Goal: Task Accomplishment & Management: Use online tool/utility

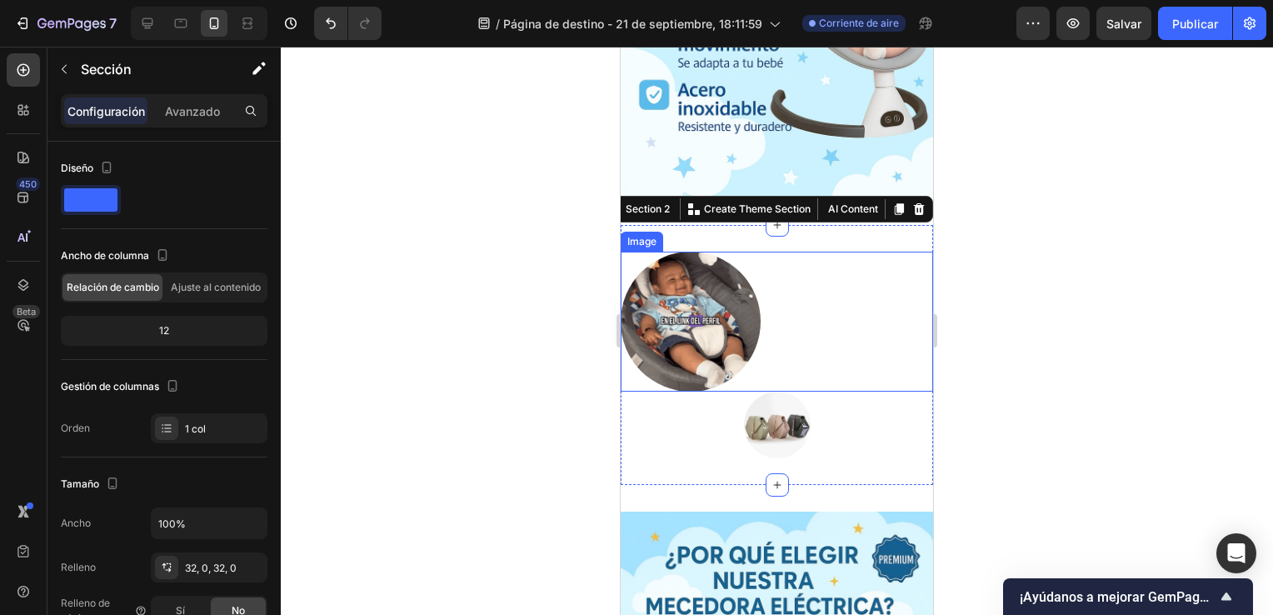
scroll to position [450, 0]
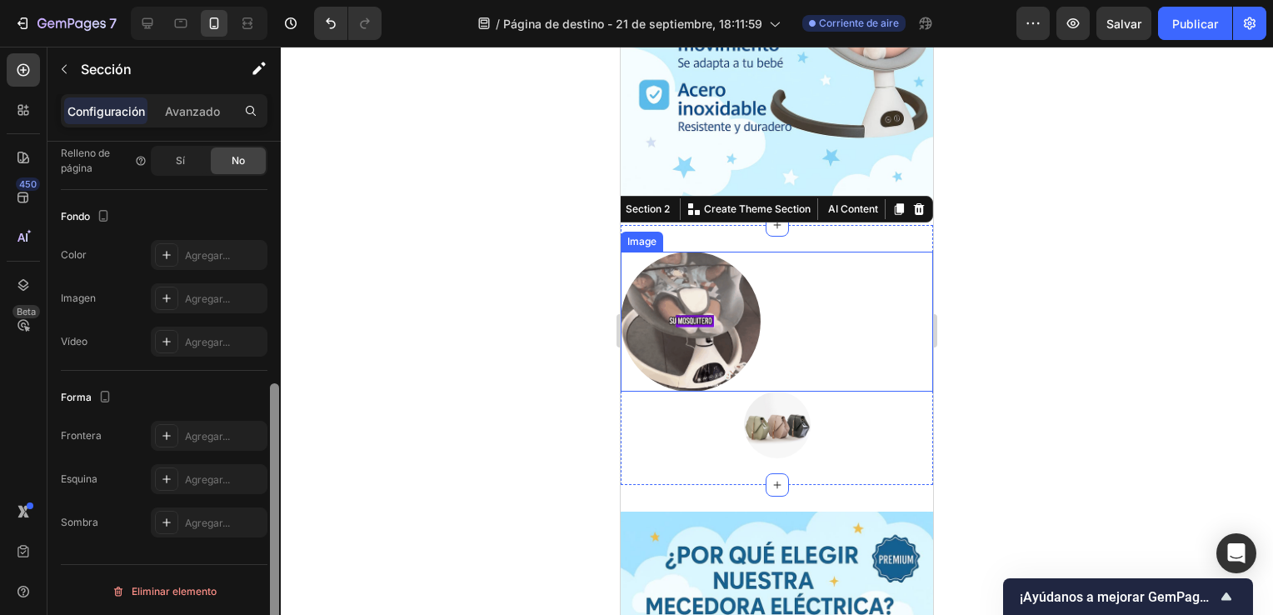
drag, startPoint x: 269, startPoint y: 307, endPoint x: 273, endPoint y: 441, distance: 134.2
click at [273, 441] on div at bounding box center [274, 403] width 12 height 522
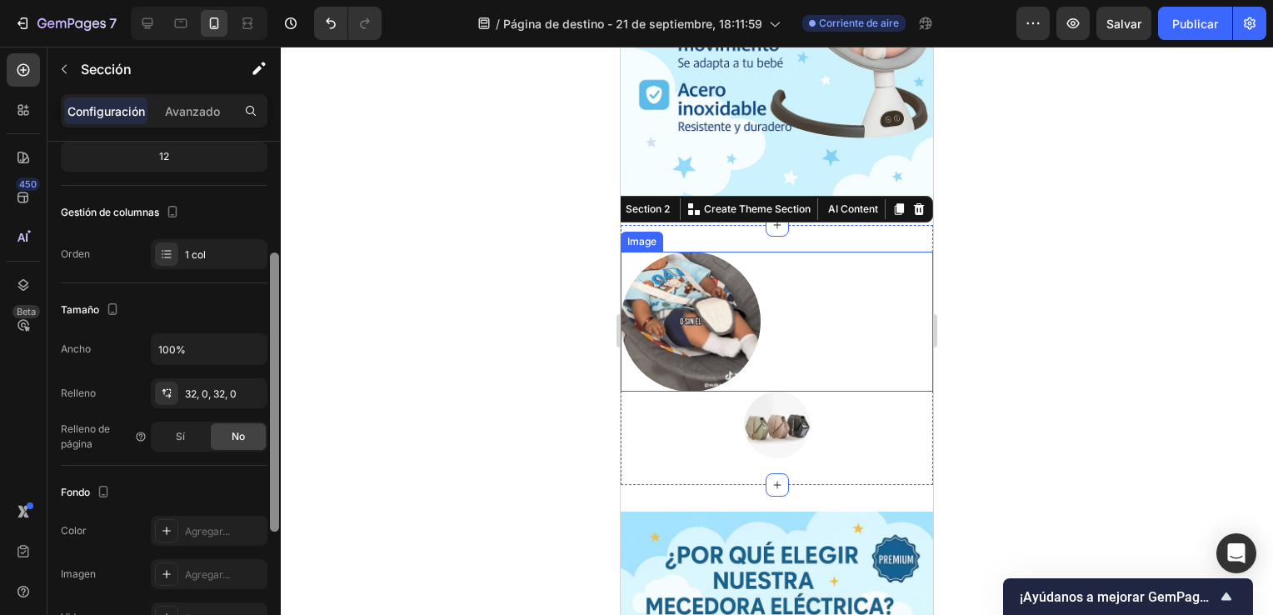
scroll to position [162, 0]
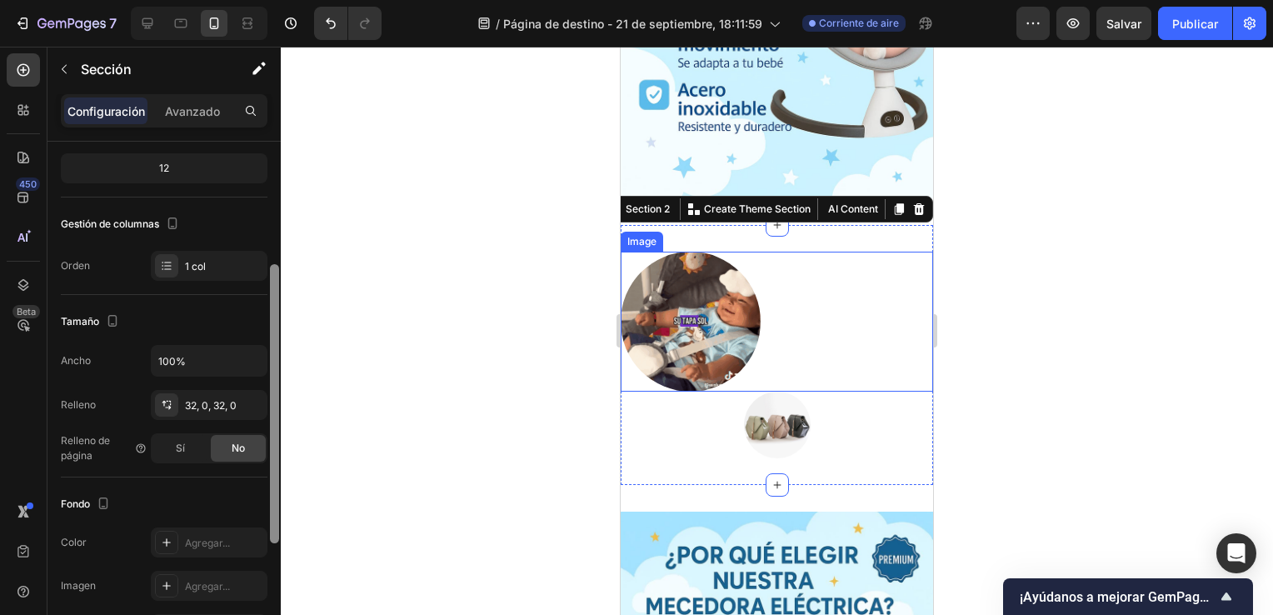
drag, startPoint x: 273, startPoint y: 441, endPoint x: 287, endPoint y: 286, distance: 155.6
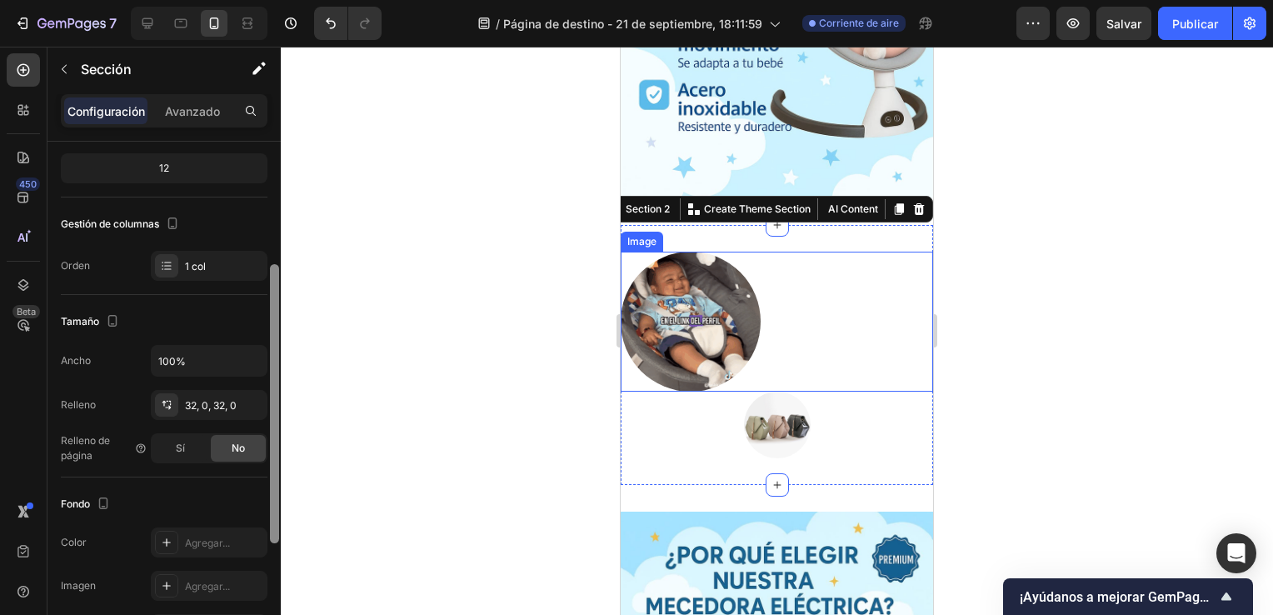
click at [287, 0] on div "7 Version history / Página de destino - 21 de septiembre, 18:11:59 Corriente de…" at bounding box center [636, 0] width 1273 height 0
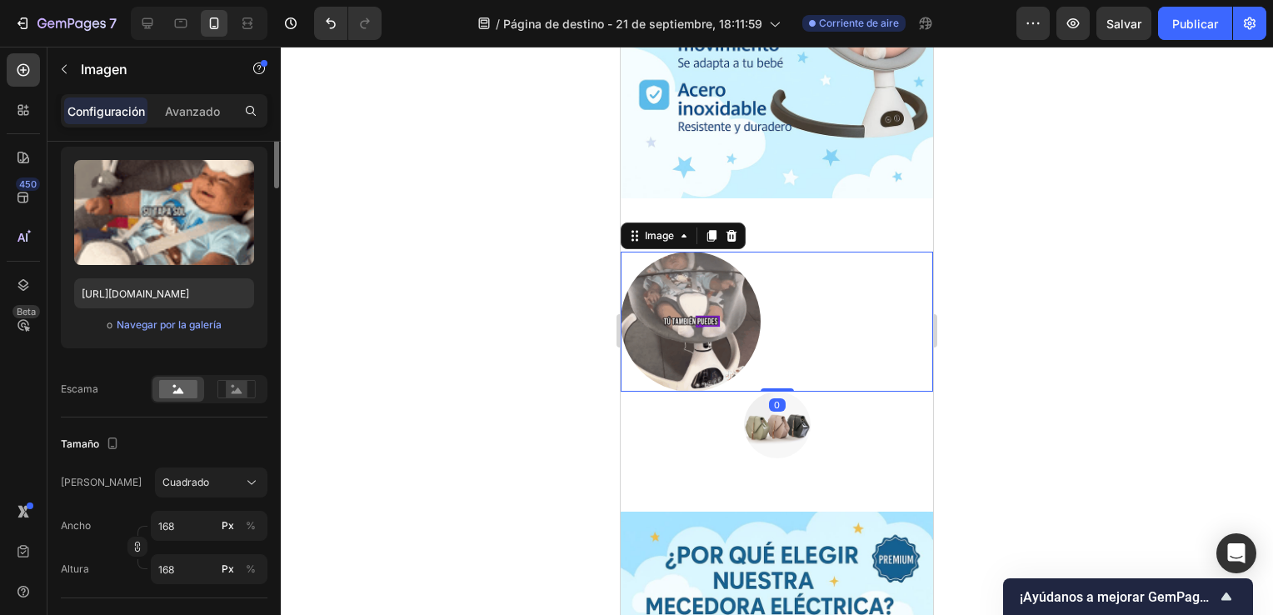
scroll to position [0, 0]
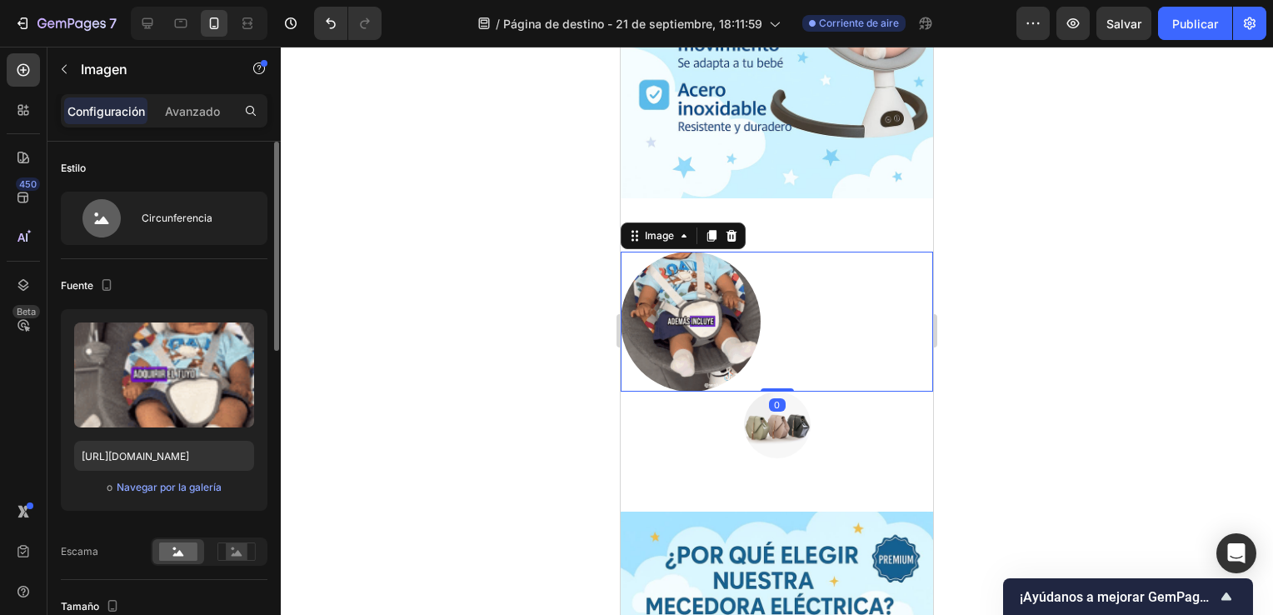
click at [686, 315] on img at bounding box center [691, 322] width 140 height 140
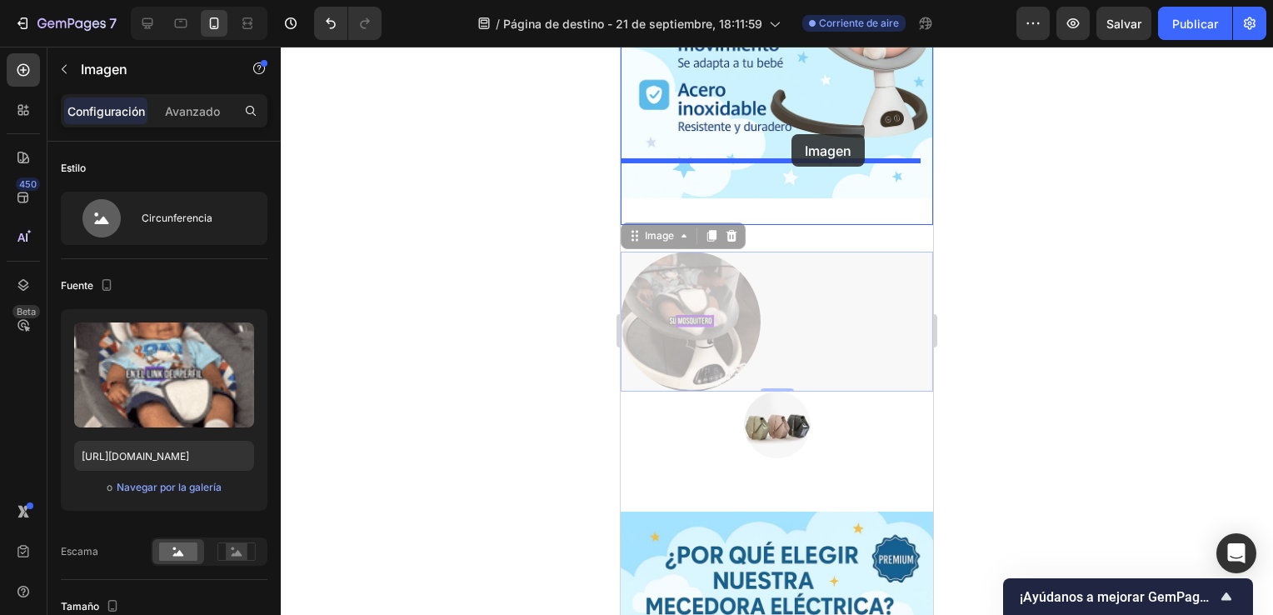
drag, startPoint x: 745, startPoint y: 259, endPoint x: 792, endPoint y: 132, distance: 135.0
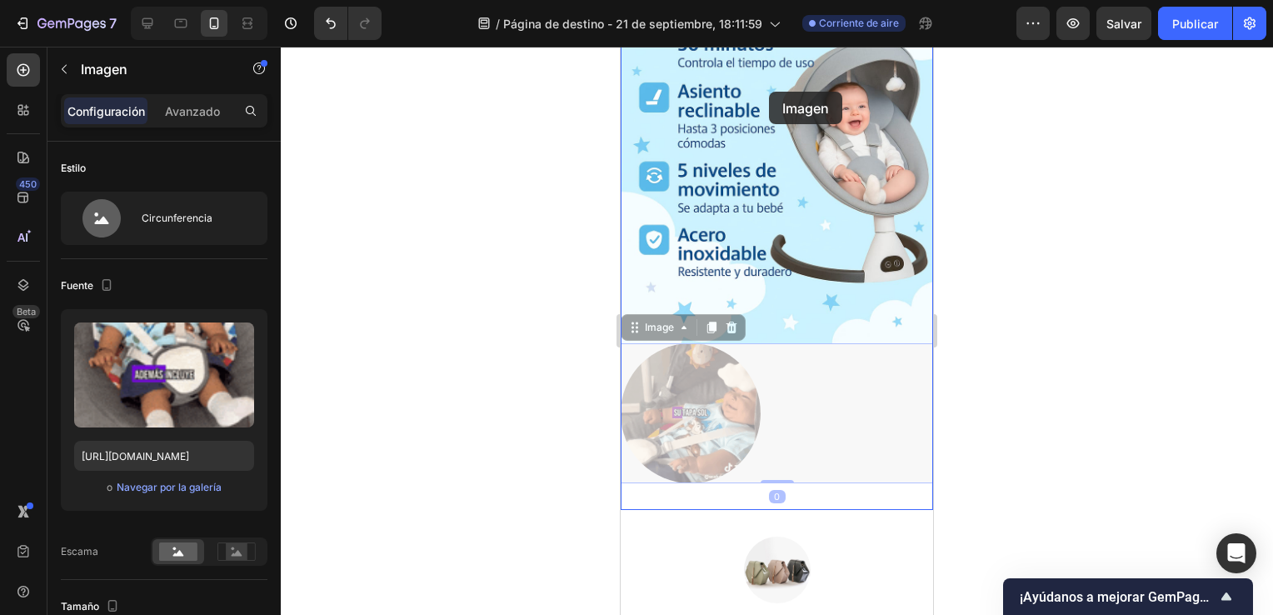
scroll to position [668, 0]
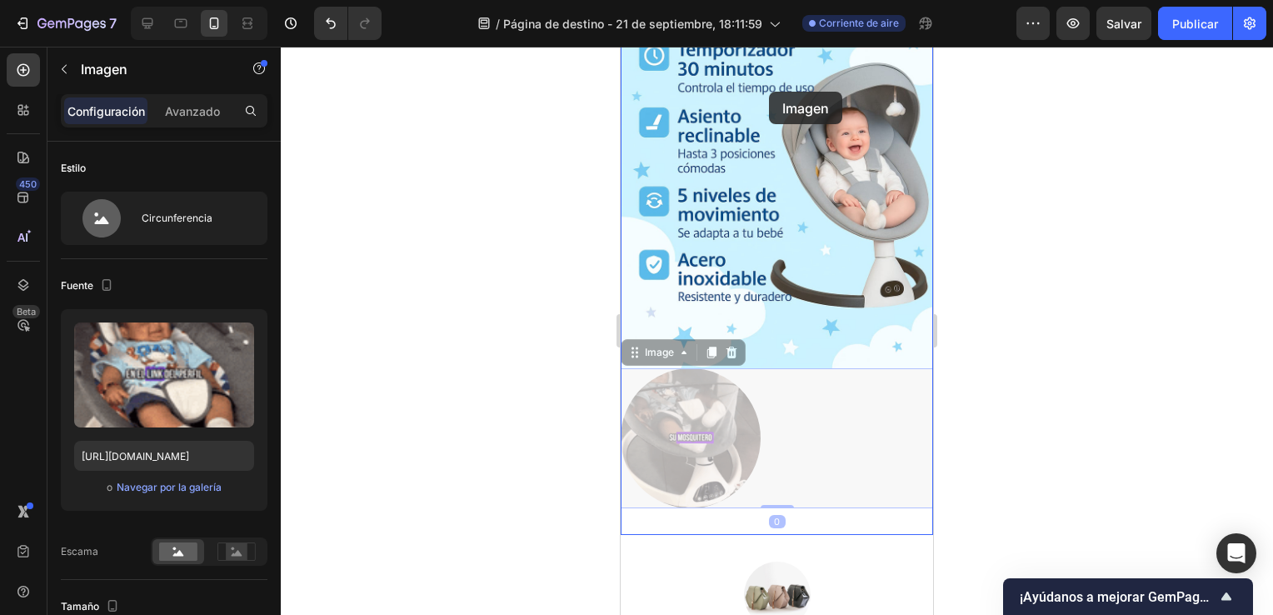
drag, startPoint x: 729, startPoint y: 228, endPoint x: 769, endPoint y: 92, distance: 142.4
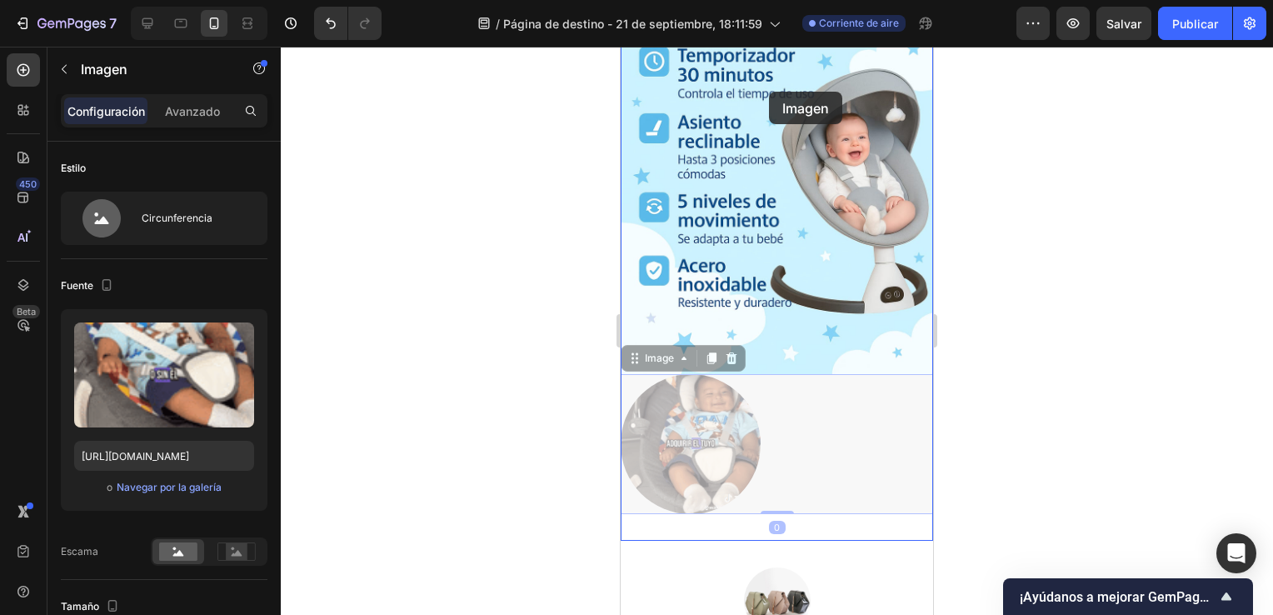
click at [769, 92] on div "iPhone 13 Mini ( 375 px) iPhone 13 Mini iPhone 13 Pro iPhone 11 Pro Max iPhone …" at bounding box center [777, 501] width 312 height 2251
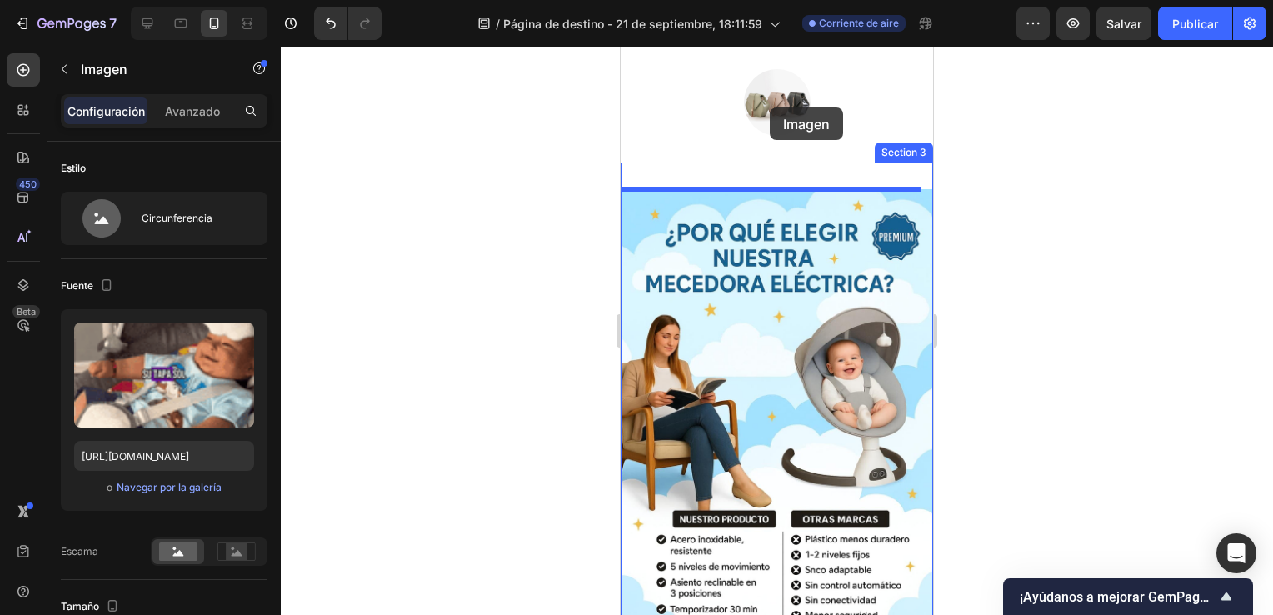
scroll to position [1129, 0]
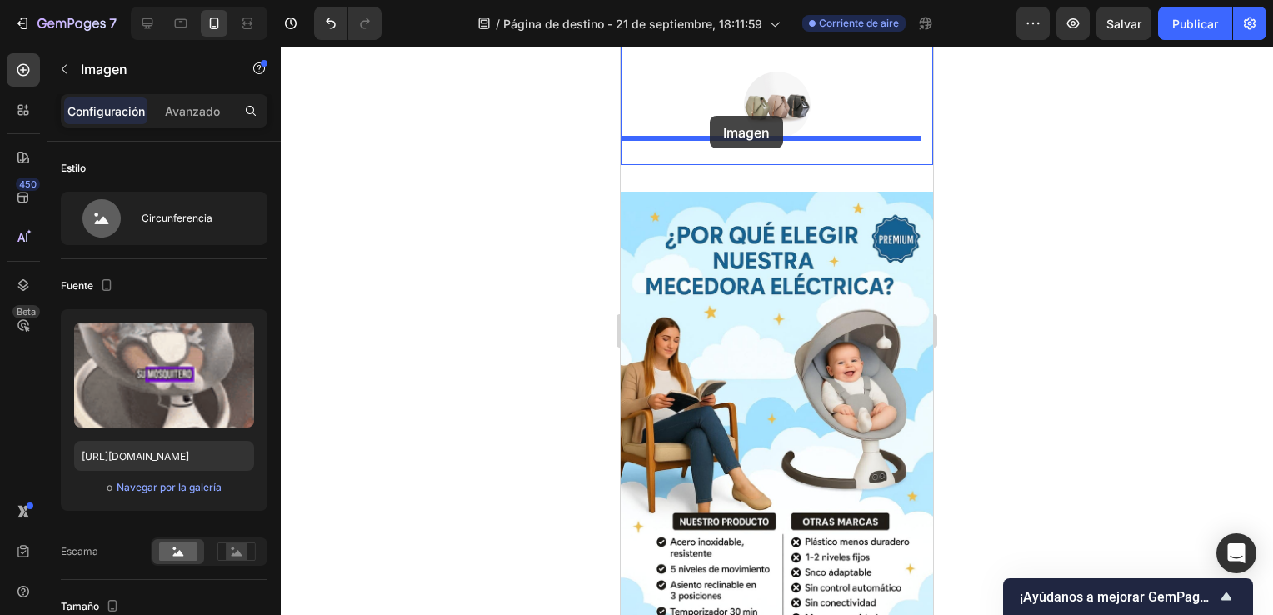
drag, startPoint x: 725, startPoint y: 127, endPoint x: 705, endPoint y: 108, distance: 27.1
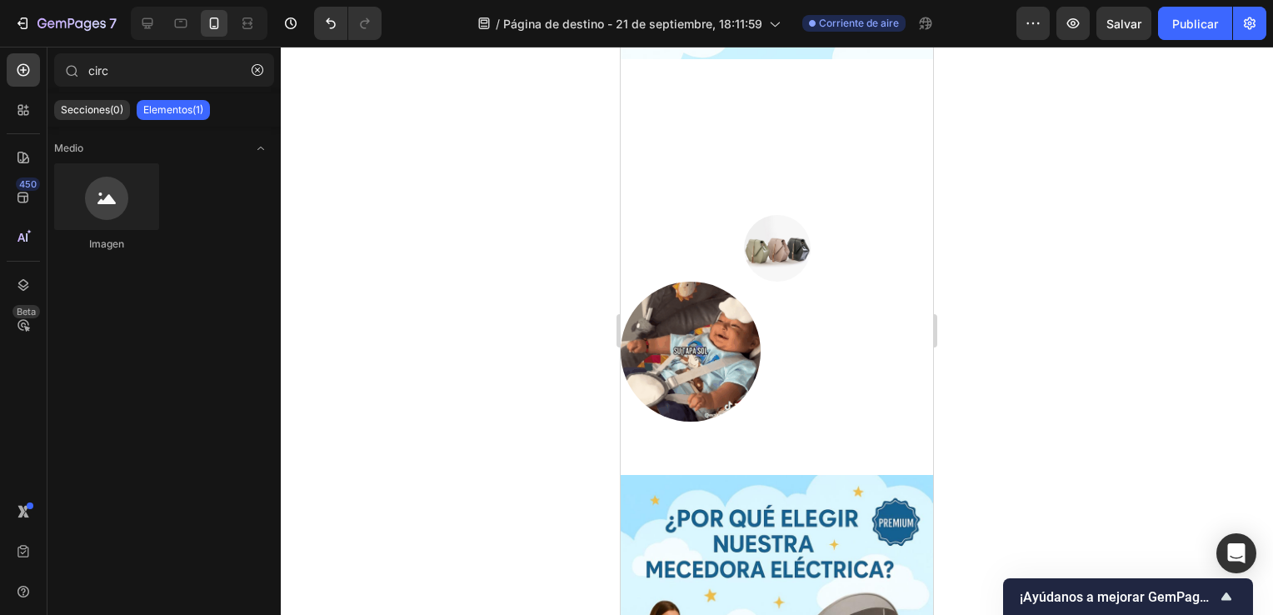
scroll to position [982, 0]
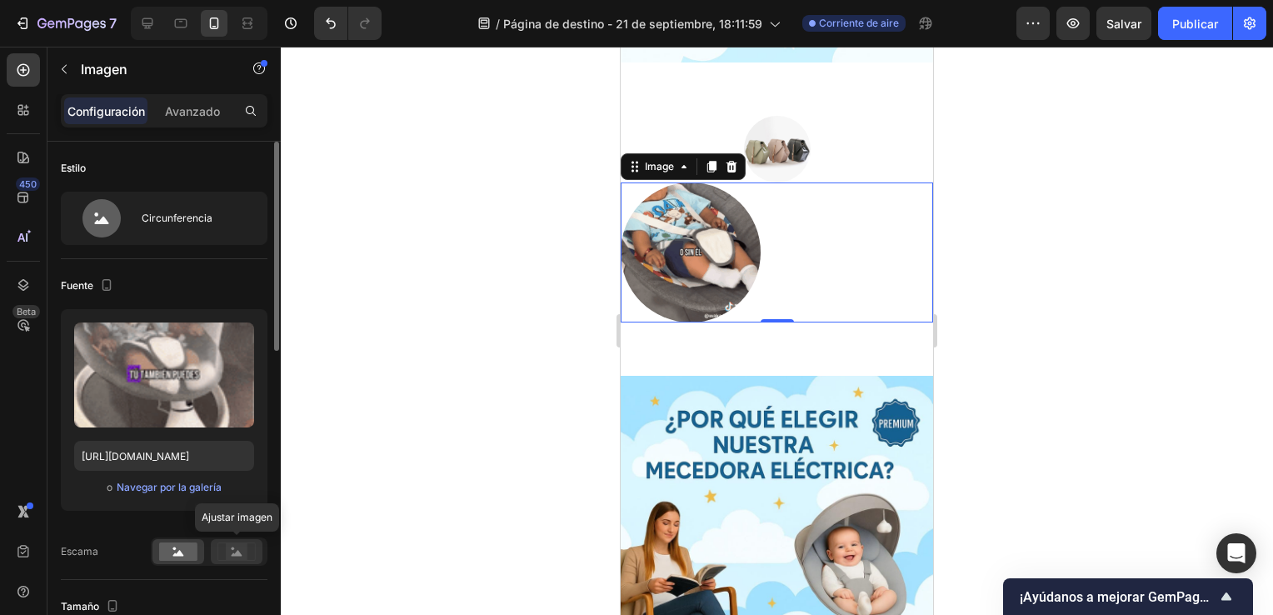
click at [234, 548] on rect at bounding box center [237, 551] width 22 height 17
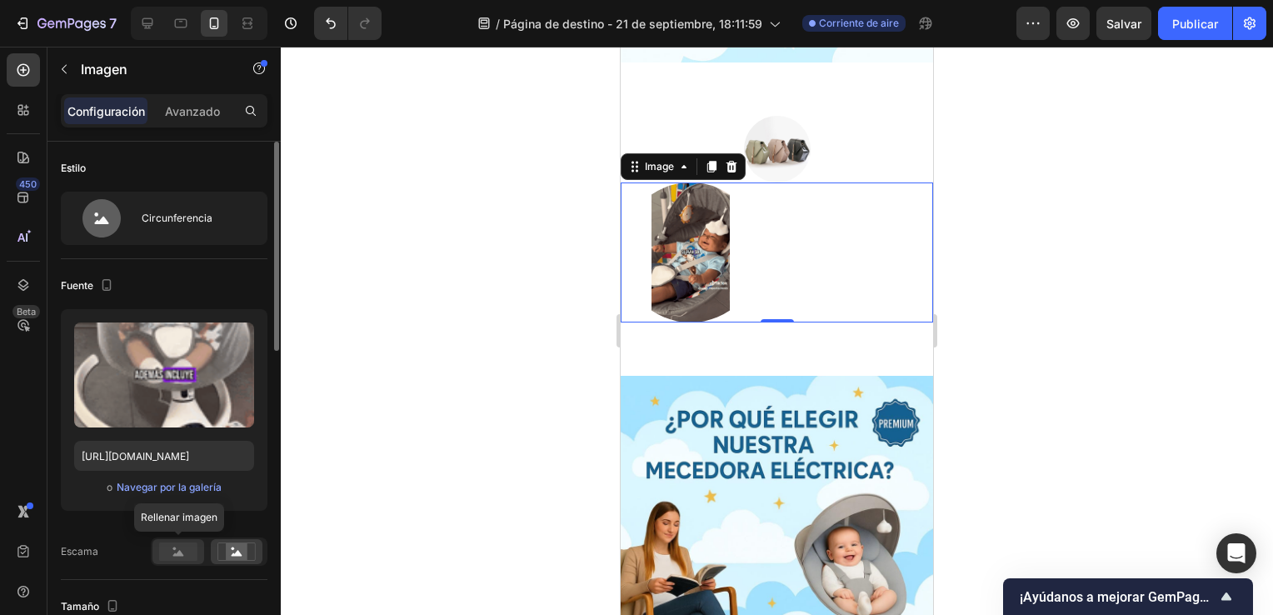
click at [185, 546] on rect at bounding box center [178, 551] width 38 height 18
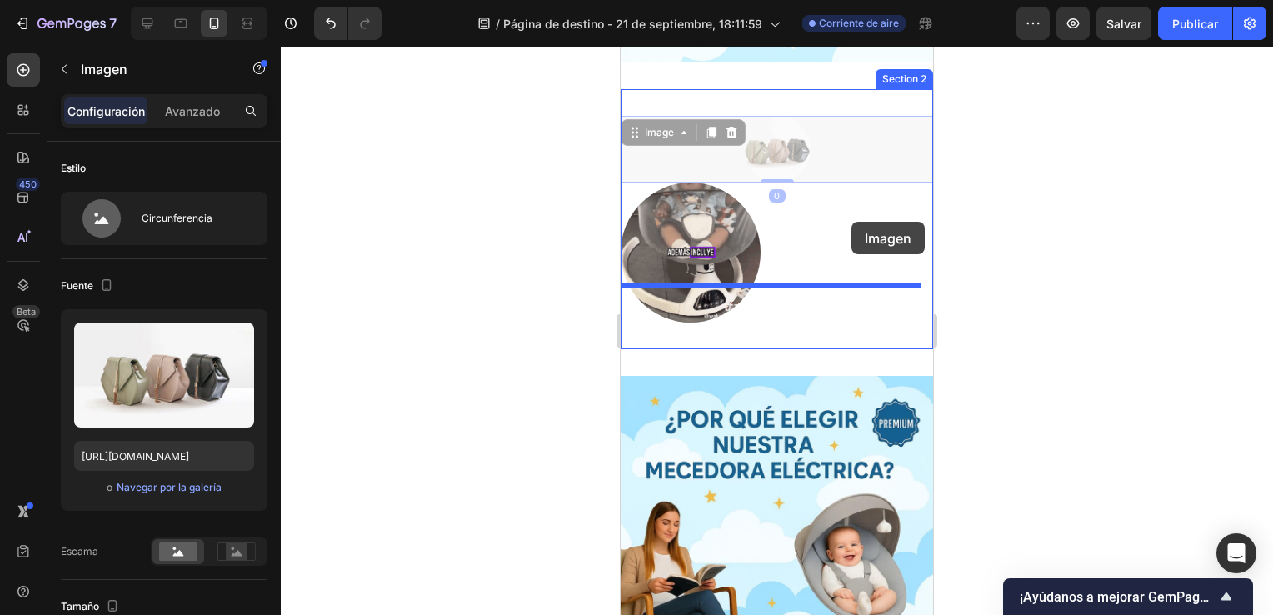
drag, startPoint x: 787, startPoint y: 114, endPoint x: 852, endPoint y: 222, distance: 125.6
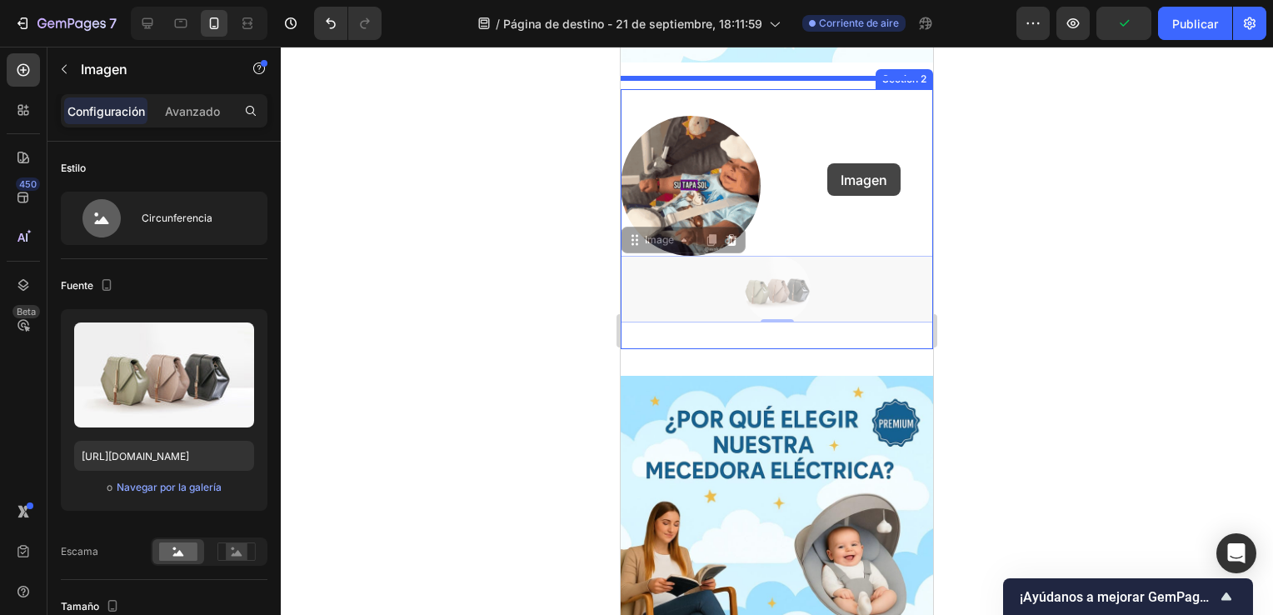
drag, startPoint x: 784, startPoint y: 260, endPoint x: 827, endPoint y: 163, distance: 105.9
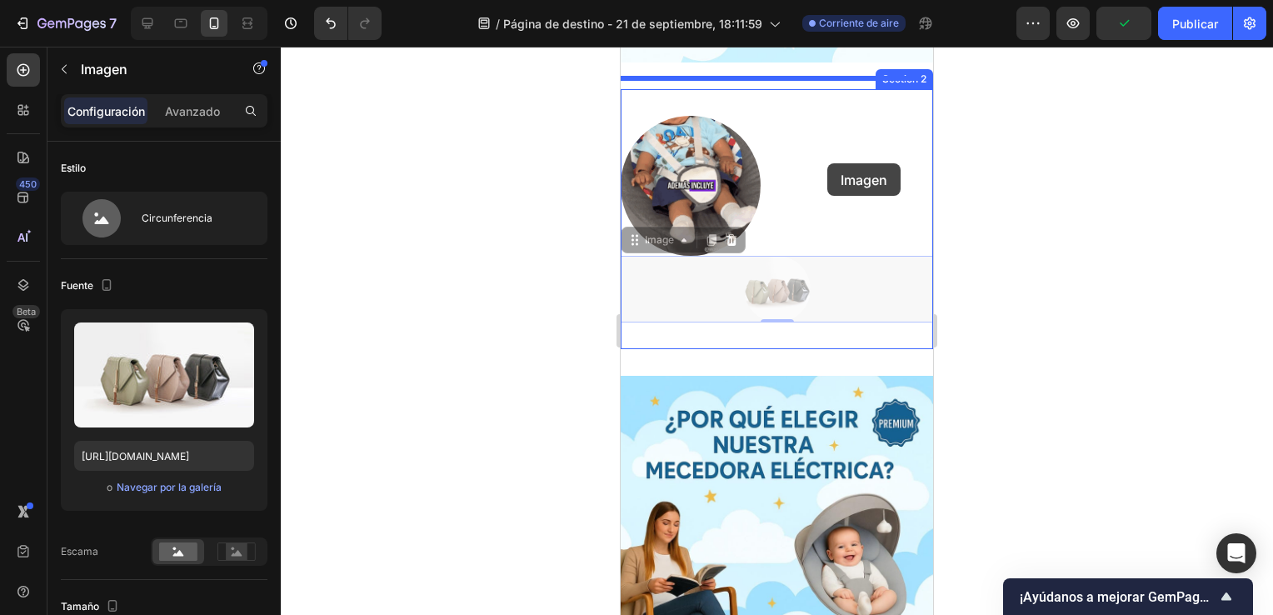
click at [827, 163] on div "iPhone 13 Mini ( 375 px) iPhone 13 Mini iPhone 13 Pro iPhone 11 Pro Max iPhone …" at bounding box center [777, 189] width 312 height 2251
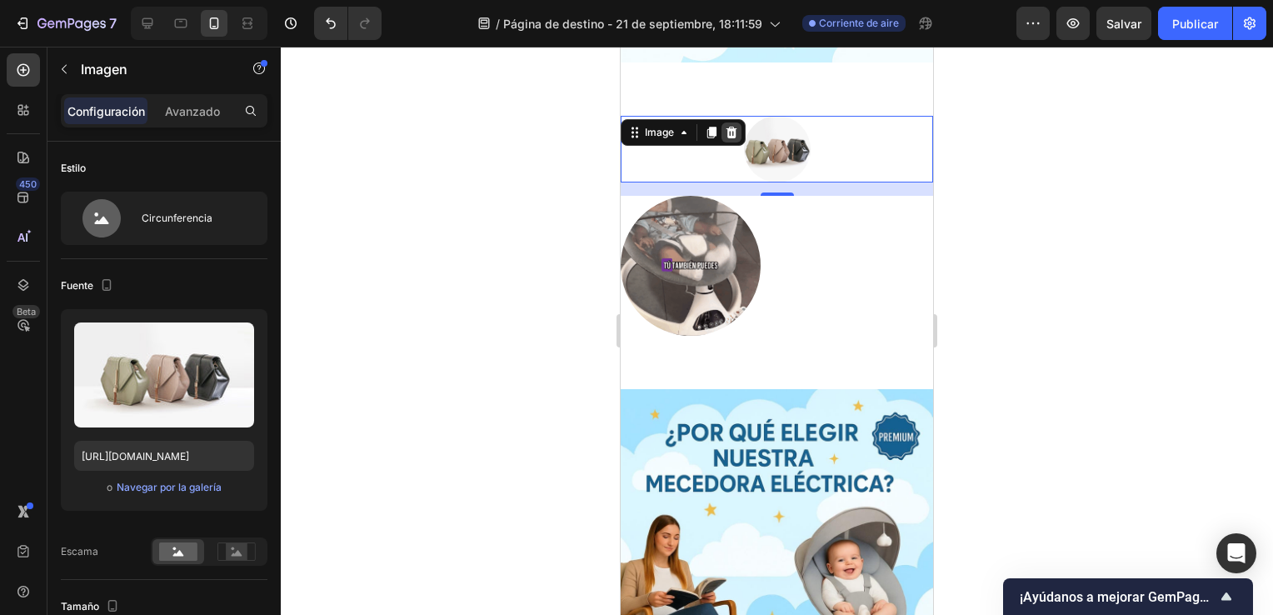
click at [730, 127] on icon at bounding box center [732, 133] width 11 height 12
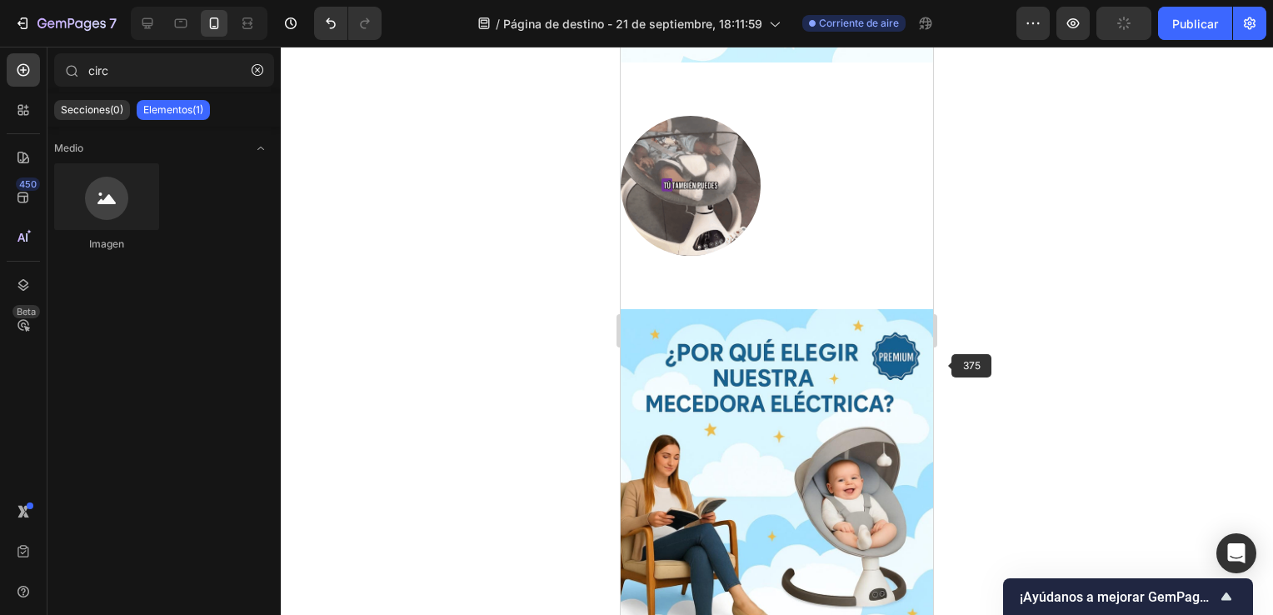
drag, startPoint x: 1092, startPoint y: 182, endPoint x: 1043, endPoint y: 312, distance: 137.9
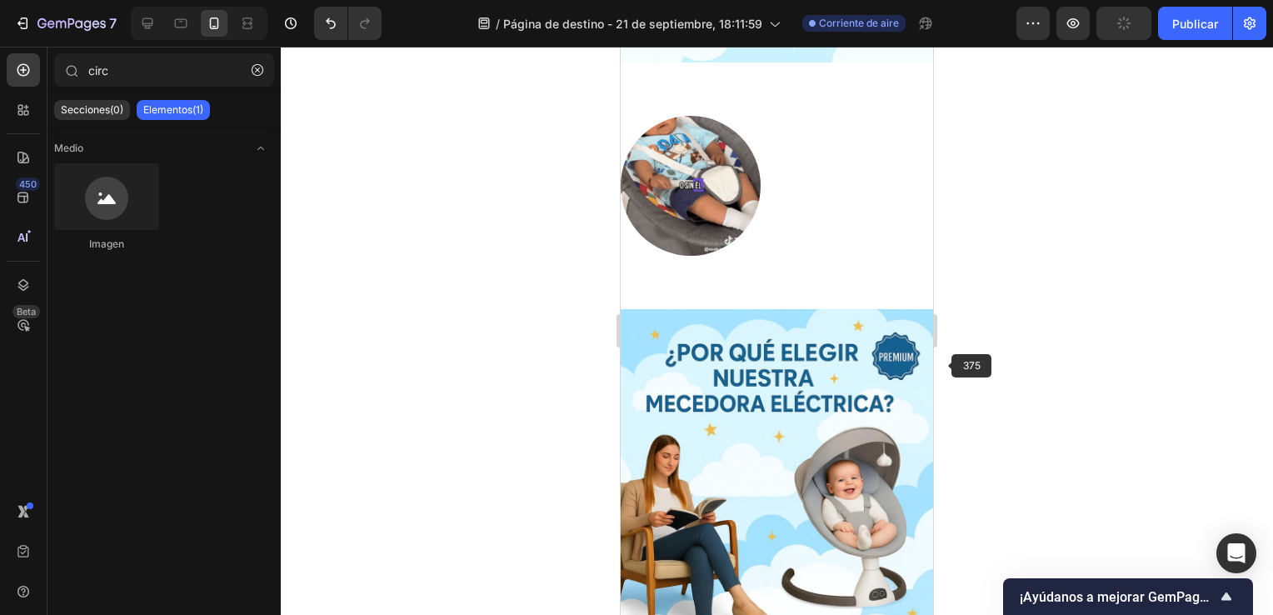
click at [1043, 312] on div at bounding box center [777, 331] width 992 height 568
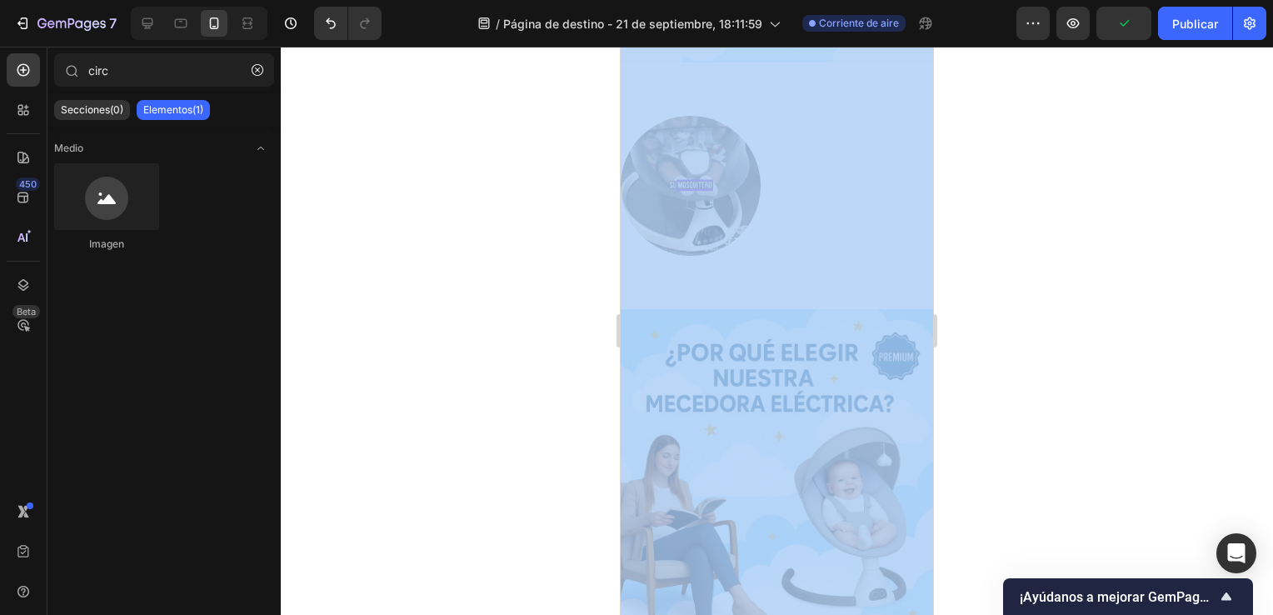
drag, startPoint x: 1043, startPoint y: 312, endPoint x: 1001, endPoint y: 317, distance: 42.8
click at [1001, 317] on div at bounding box center [777, 331] width 992 height 568
drag, startPoint x: 1001, startPoint y: 317, endPoint x: 987, endPoint y: 358, distance: 44.0
click at [987, 358] on div at bounding box center [777, 331] width 992 height 568
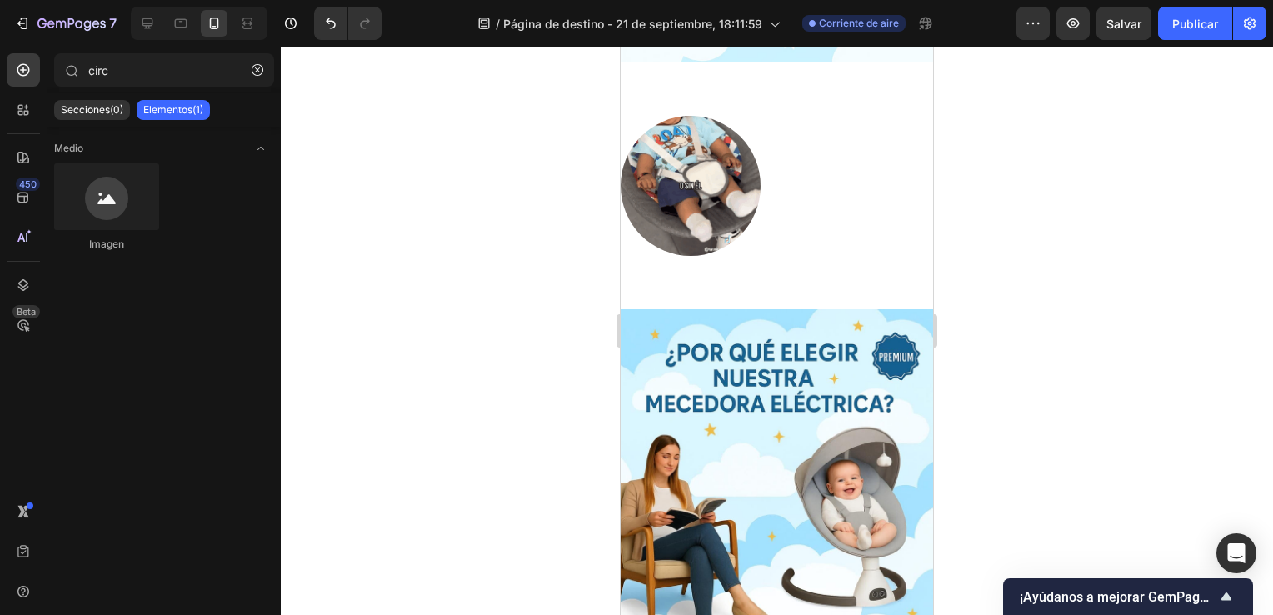
click at [987, 358] on div at bounding box center [777, 331] width 992 height 568
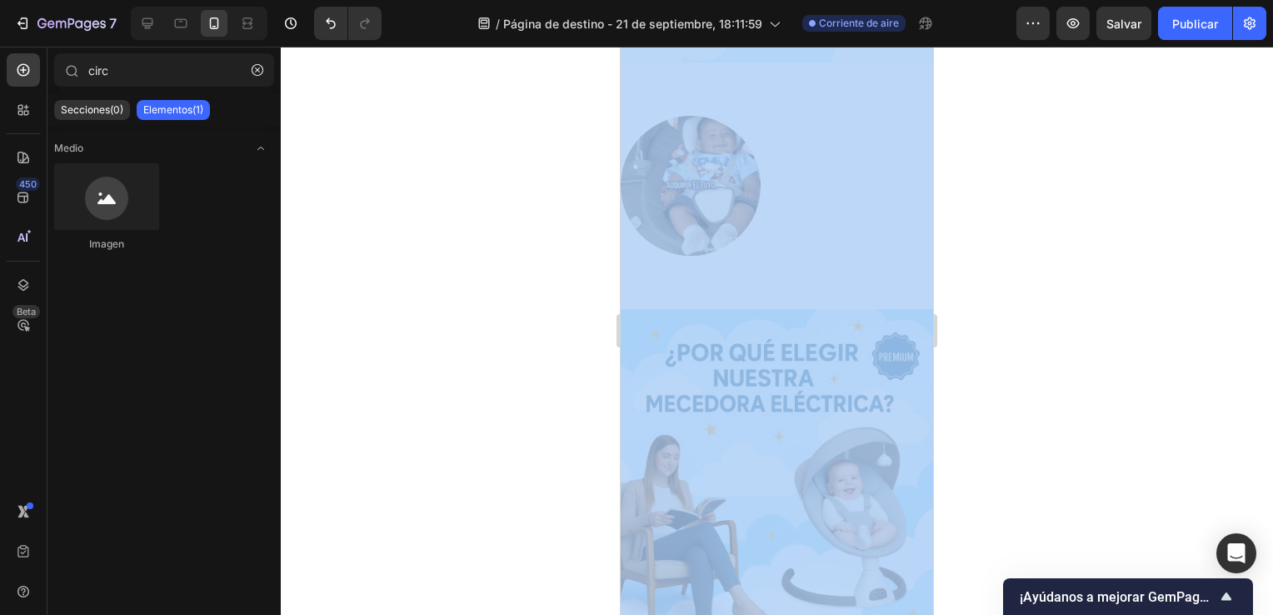
drag, startPoint x: 1607, startPoint y: 405, endPoint x: 923, endPoint y: 356, distance: 685.9
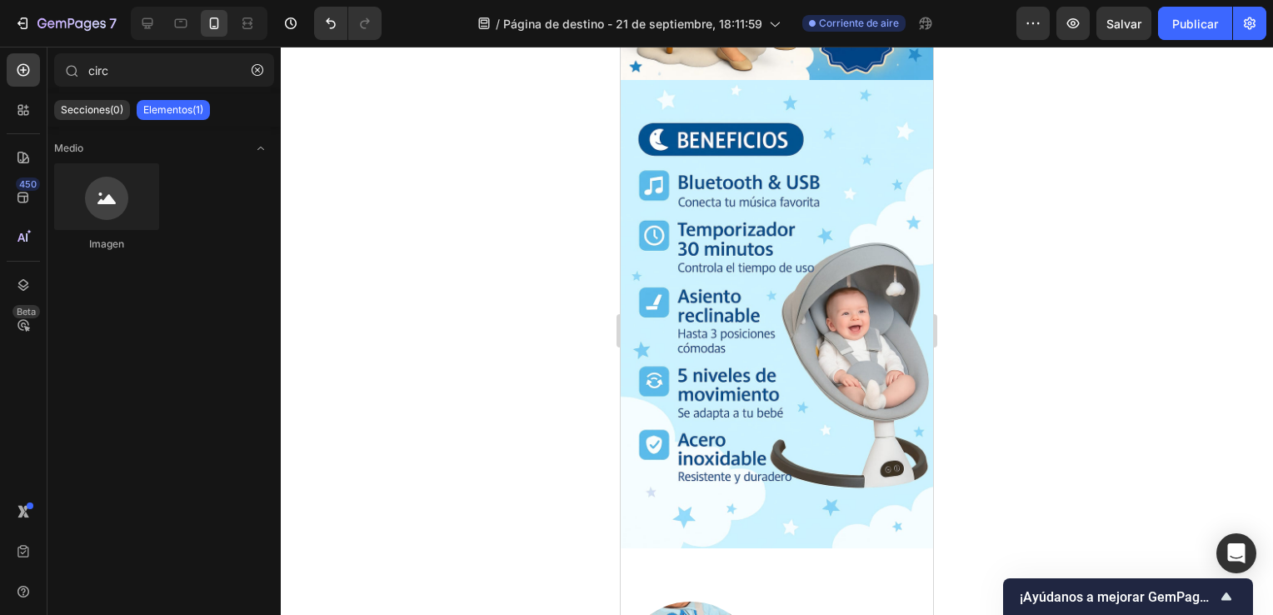
scroll to position [332, 0]
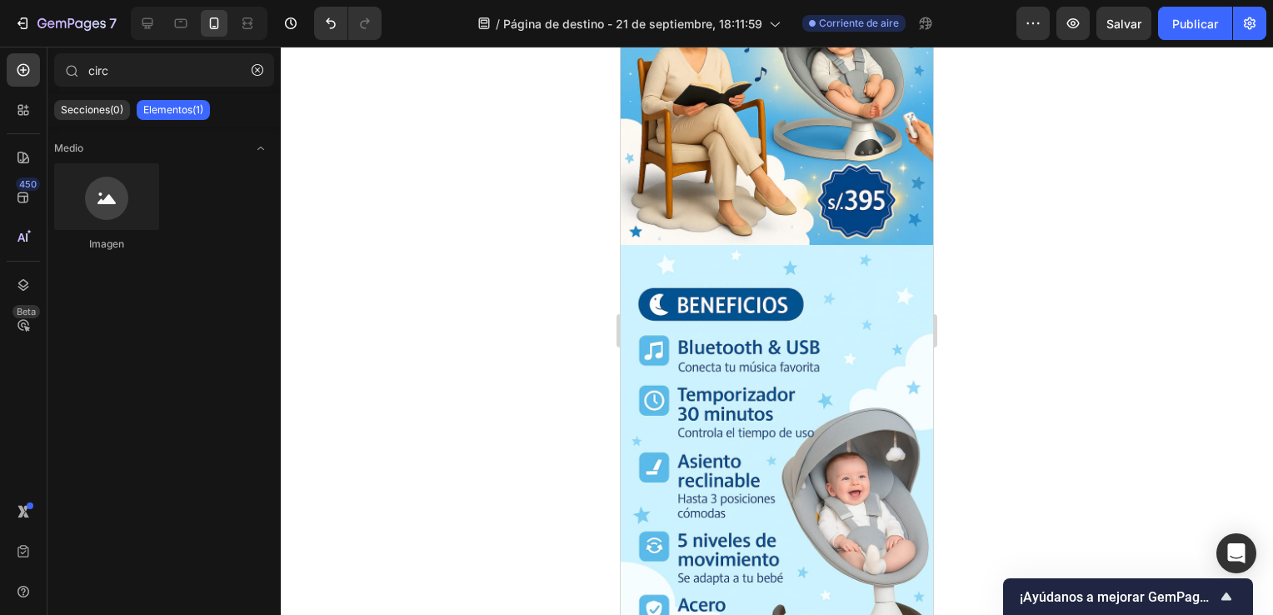
drag, startPoint x: 927, startPoint y: 252, endPoint x: 1554, endPoint y: 225, distance: 628.0
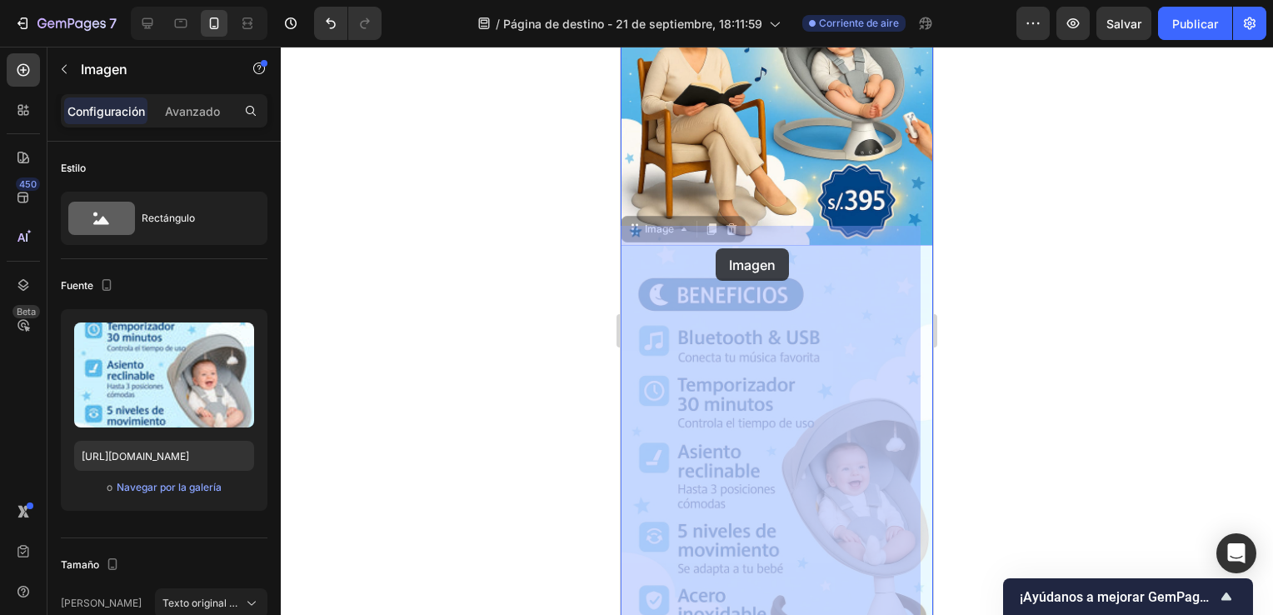
drag, startPoint x: 715, startPoint y: 292, endPoint x: 717, endPoint y: 313, distance: 21.7
drag, startPoint x: 717, startPoint y: 313, endPoint x: 719, endPoint y: 290, distance: 23.5
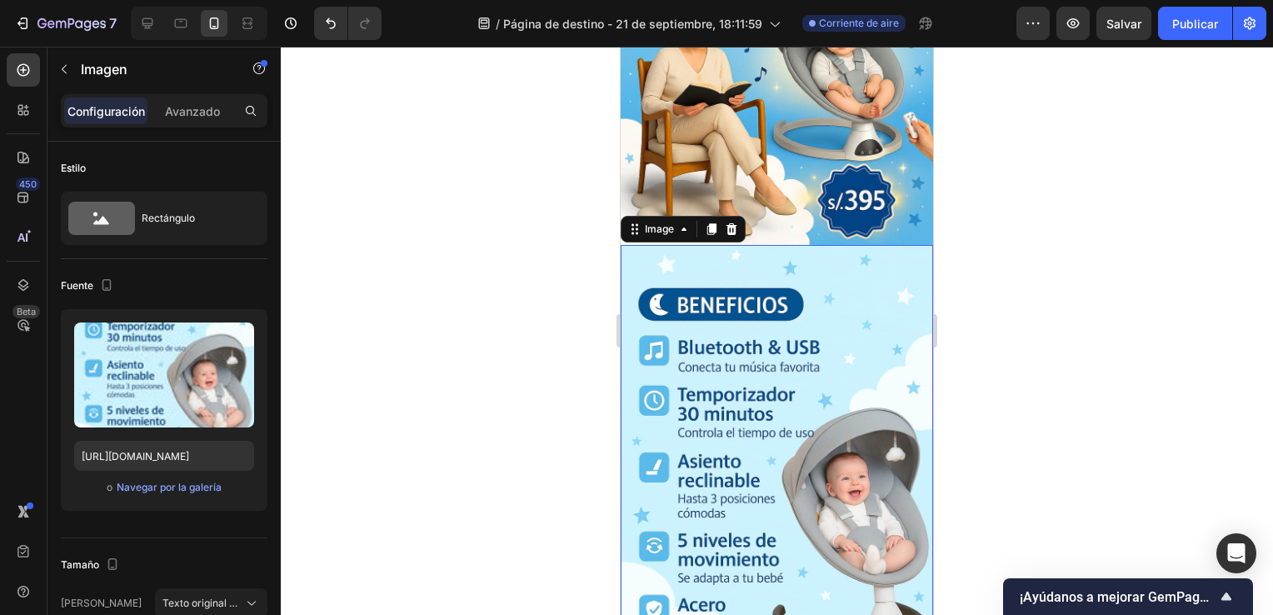
click at [712, 291] on img at bounding box center [777, 479] width 312 height 469
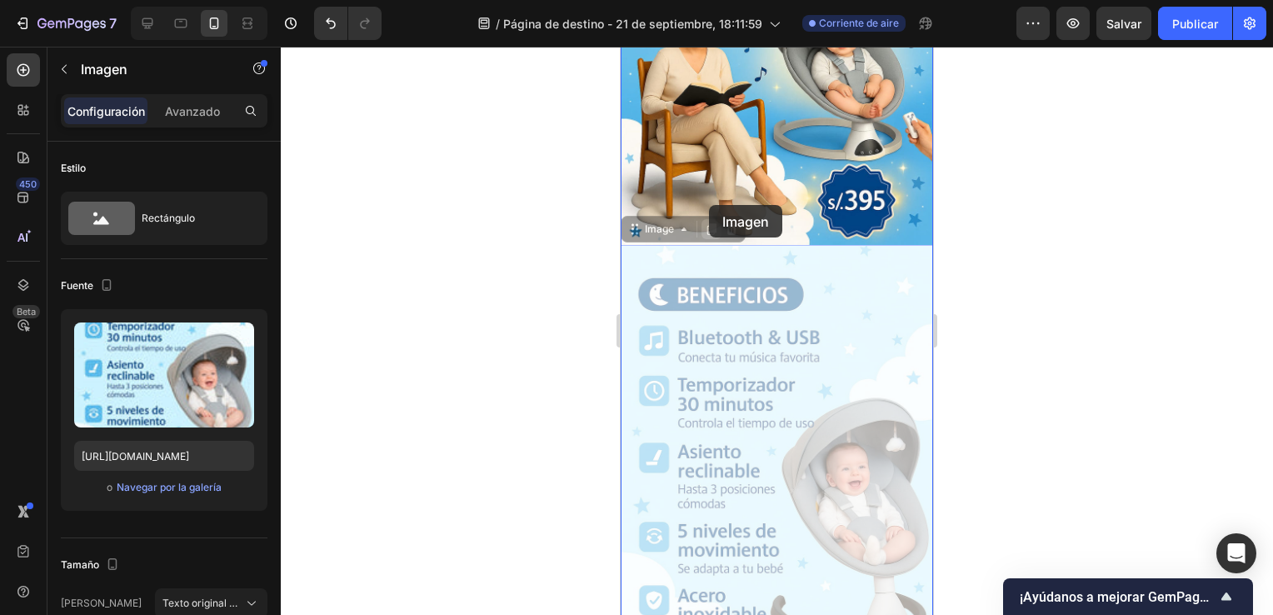
drag, startPoint x: 712, startPoint y: 291, endPoint x: 709, endPoint y: 205, distance: 85.9
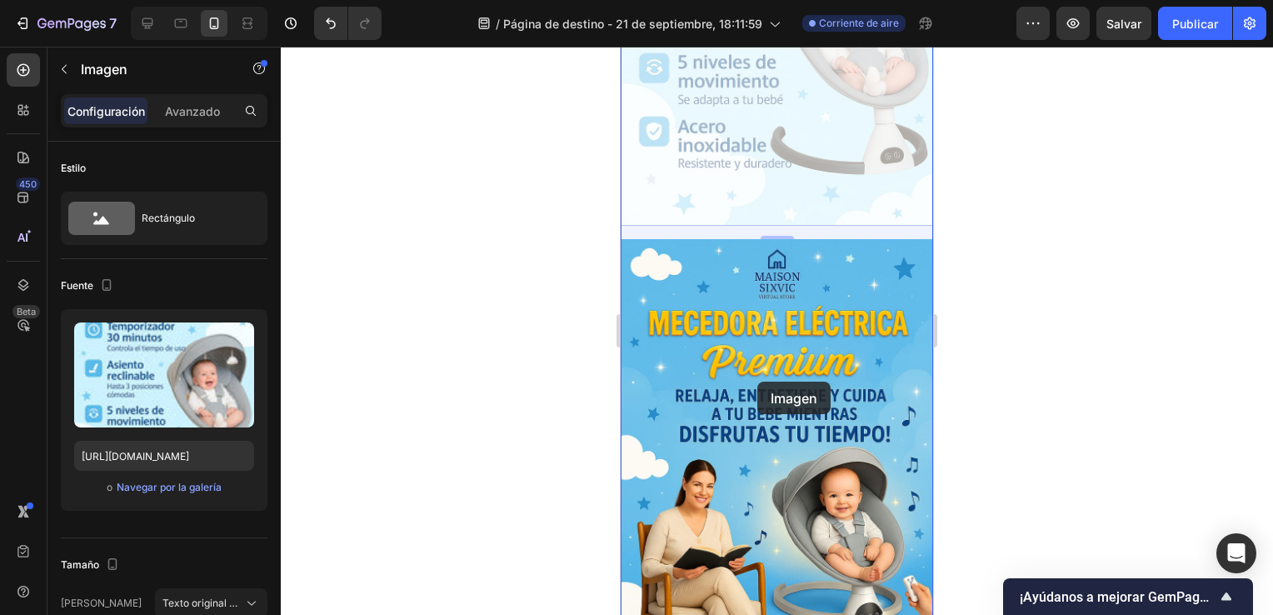
drag, startPoint x: 720, startPoint y: 196, endPoint x: 757, endPoint y: 382, distance: 189.4
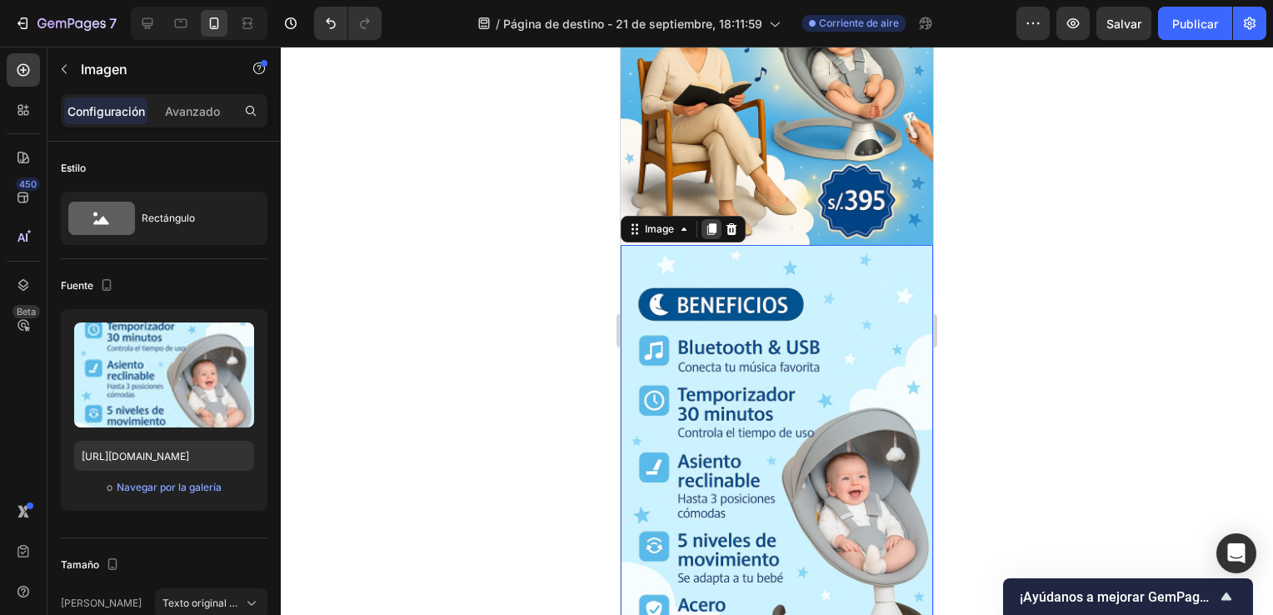
click at [713, 223] on icon at bounding box center [711, 229] width 9 height 12
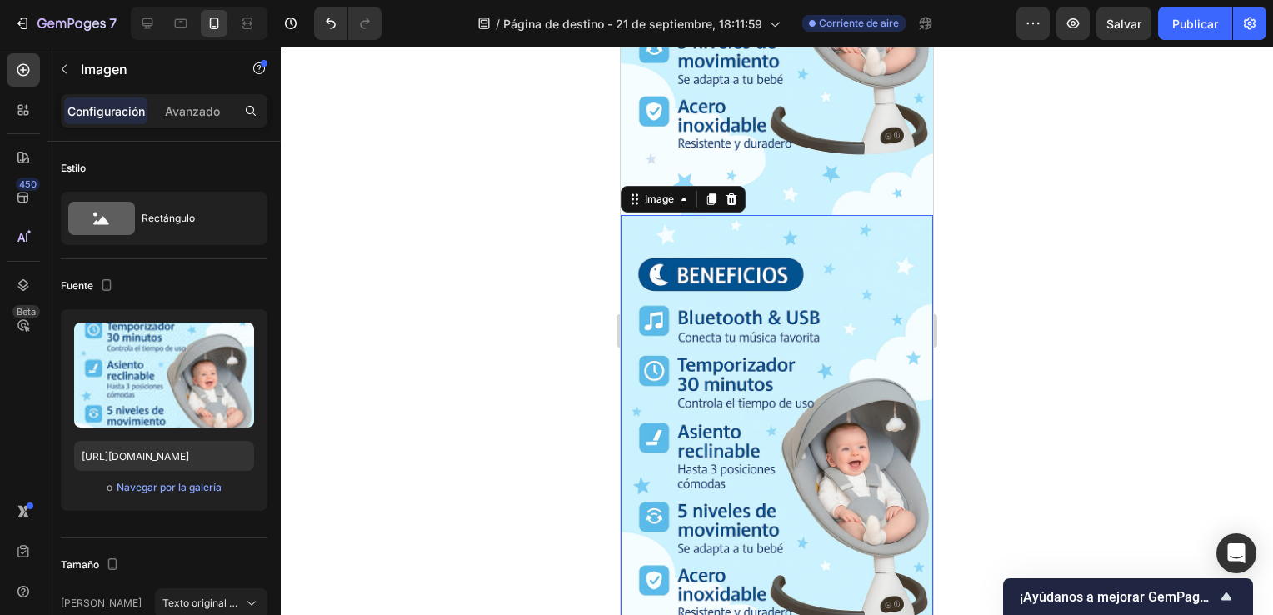
scroll to position [902, 0]
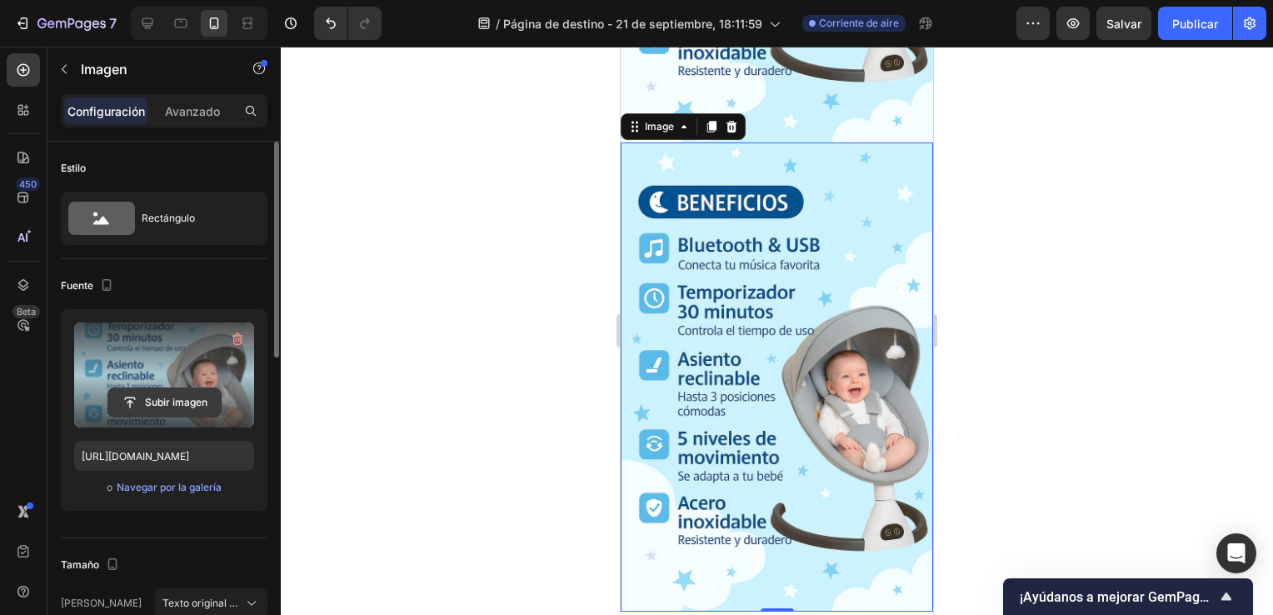
click at [157, 395] on input "file" at bounding box center [164, 402] width 112 height 28
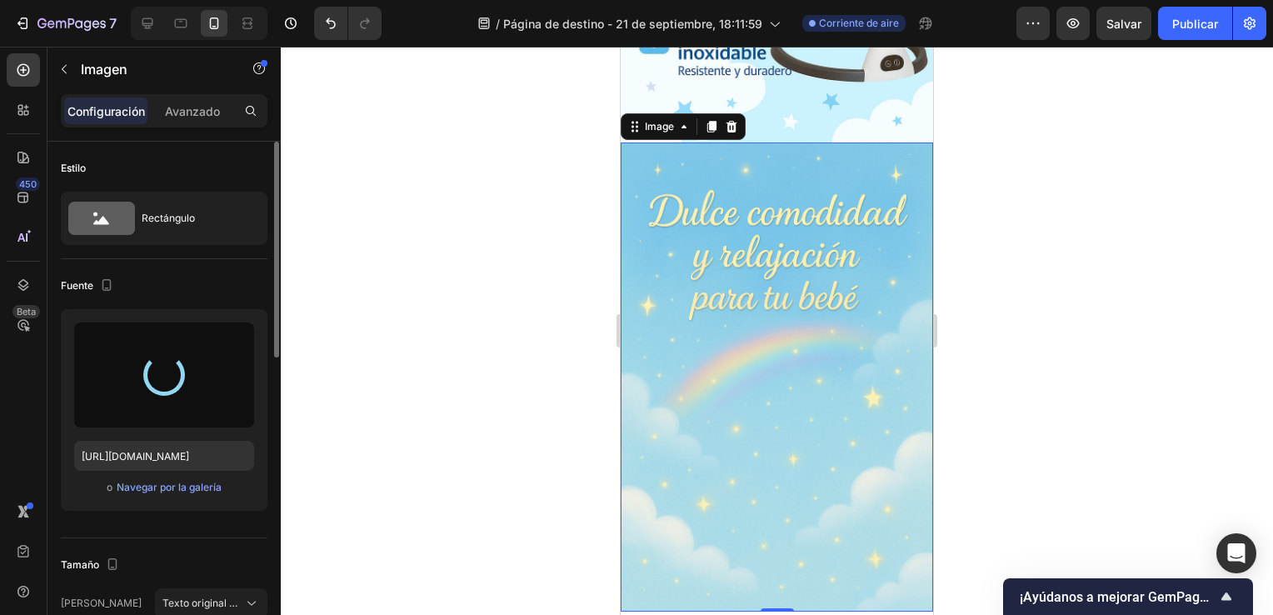
type input "https://cdn.shopify.com/s/files/1/0936/1919/2178/files/gempages_585463316567032…"
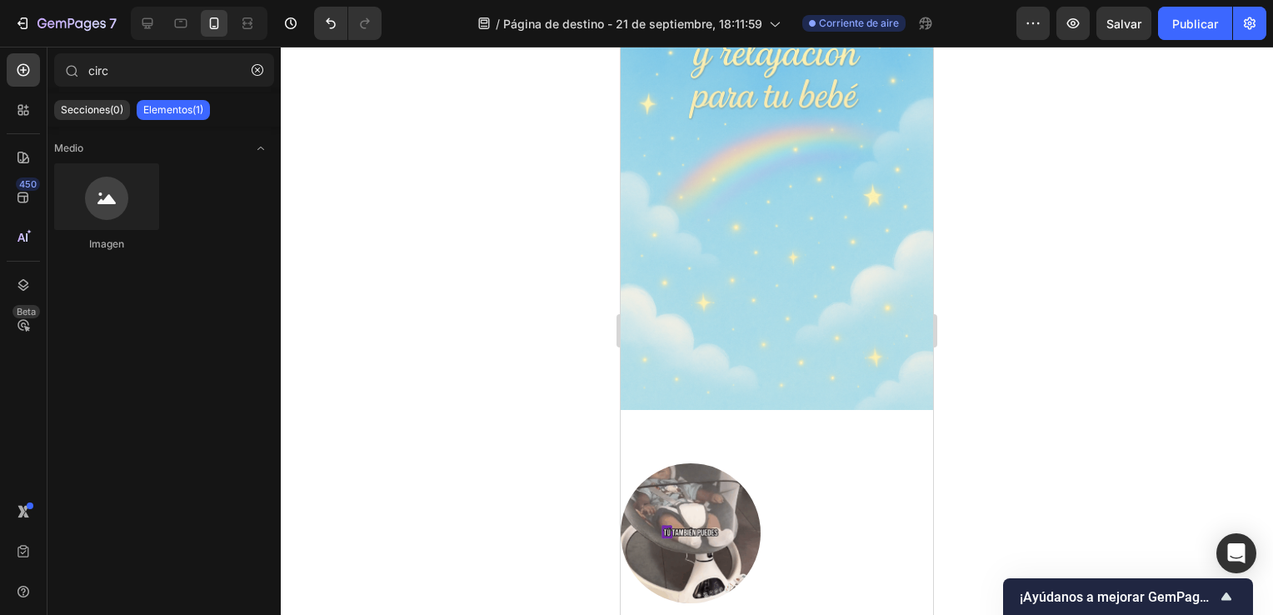
scroll to position [1073, 0]
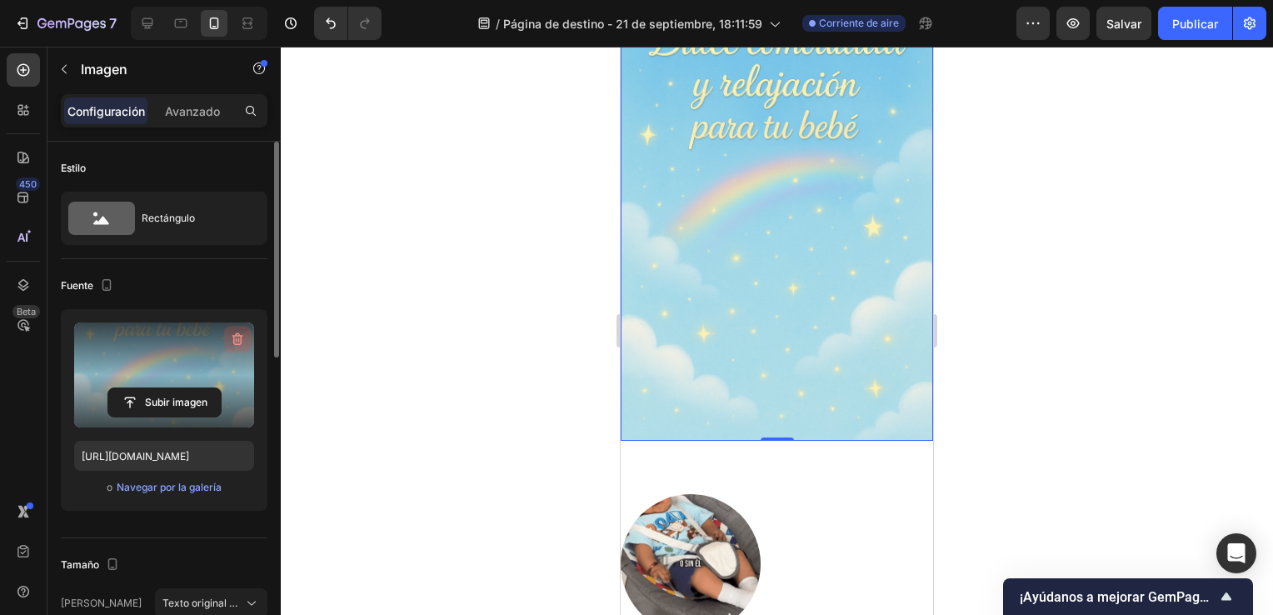
click at [233, 337] on icon "button" at bounding box center [237, 339] width 11 height 12
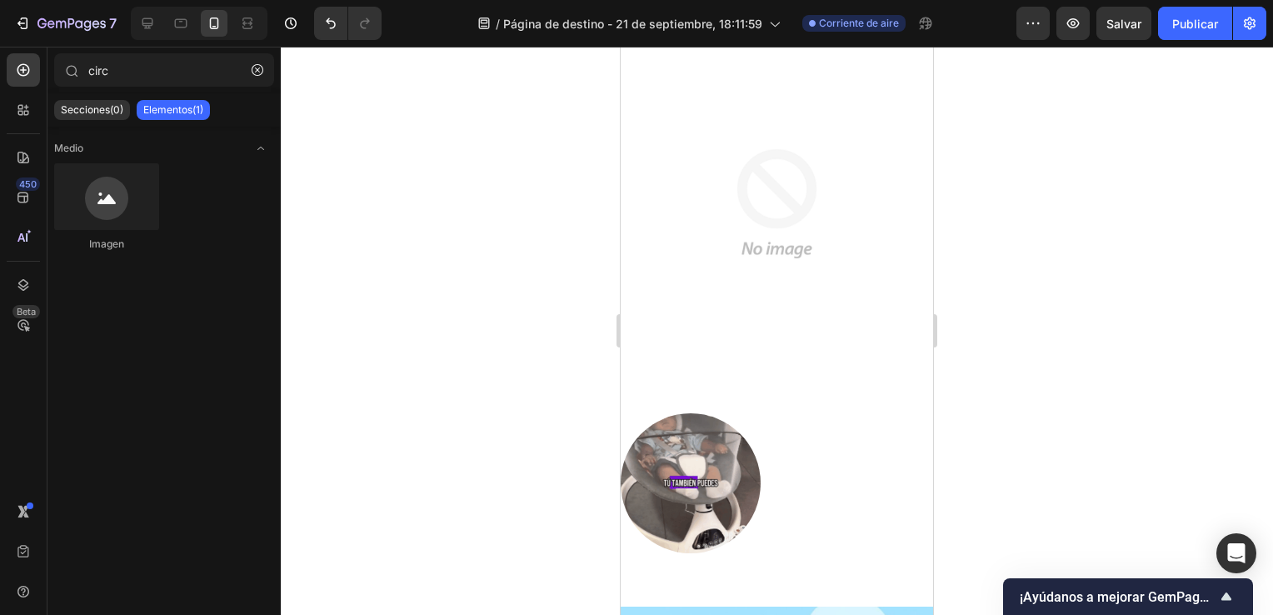
scroll to position [974, 0]
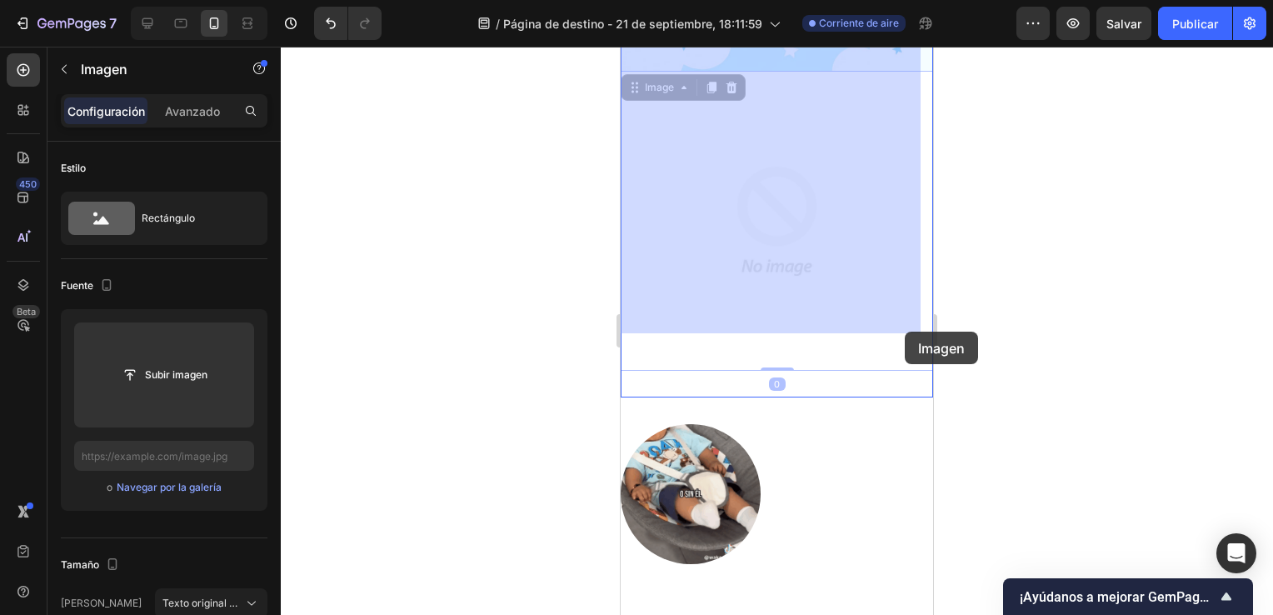
drag, startPoint x: 827, startPoint y: 233, endPoint x: 874, endPoint y: 266, distance: 57.5
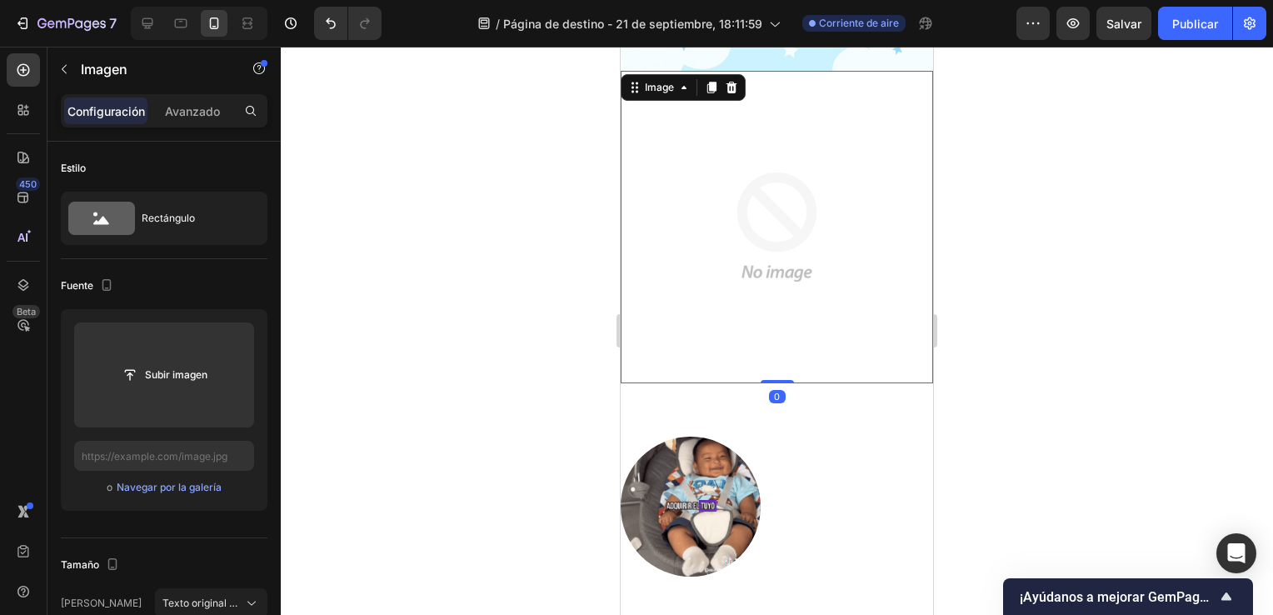
click at [874, 266] on img at bounding box center [777, 227] width 312 height 312
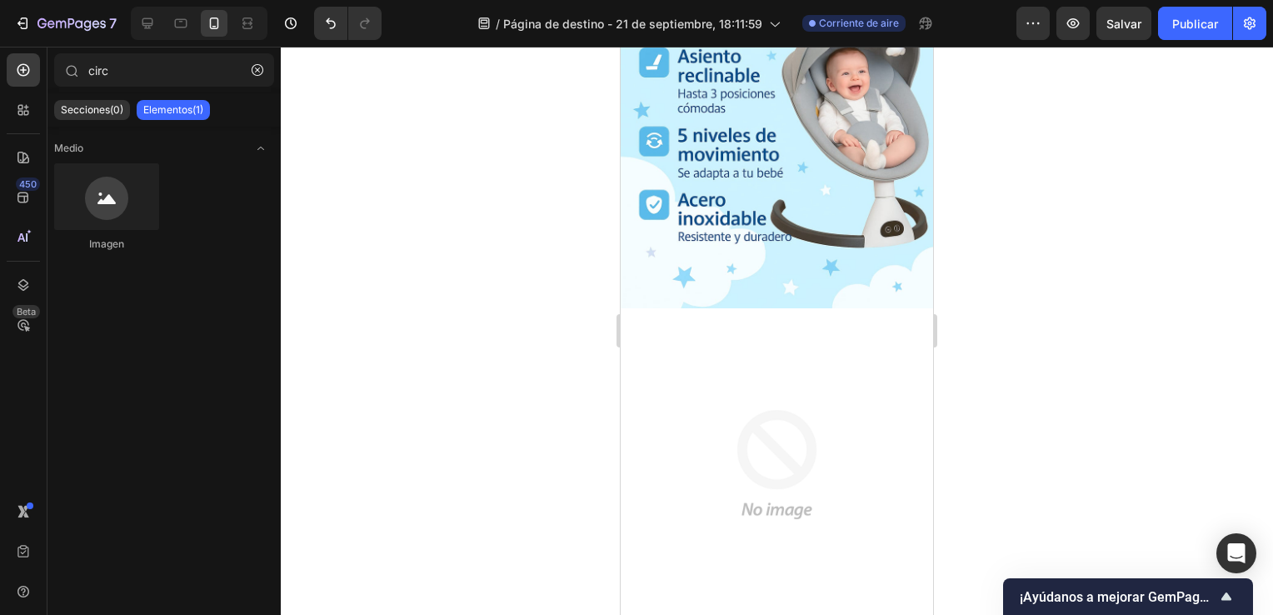
scroll to position [733, 0]
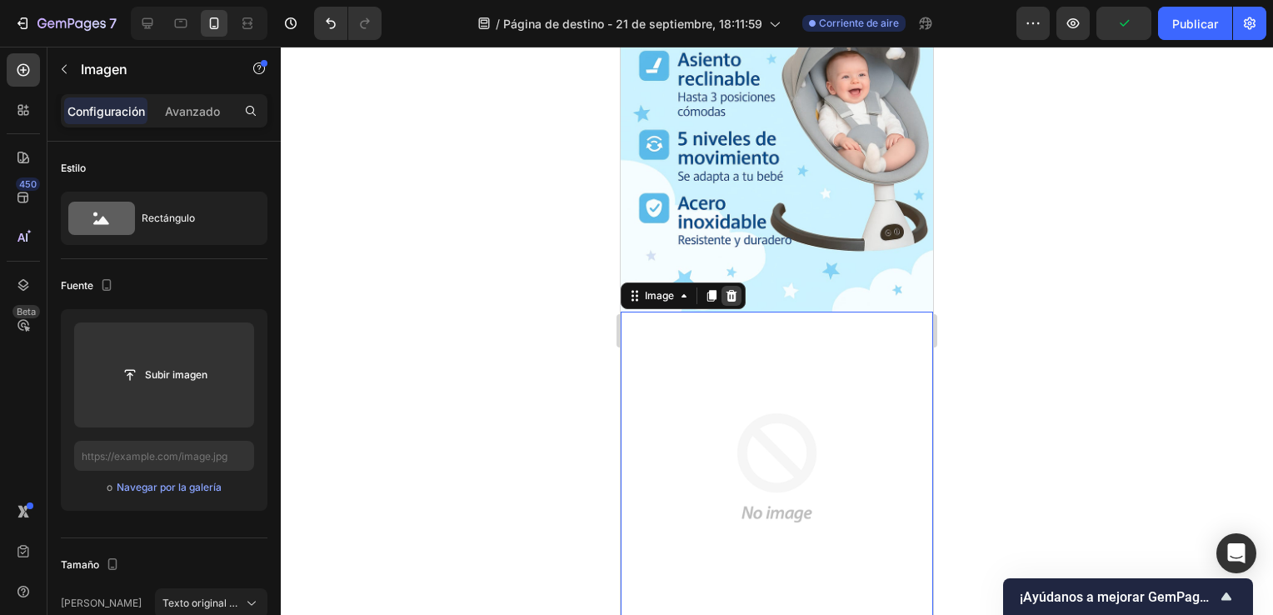
click at [730, 289] on icon at bounding box center [731, 295] width 13 height 13
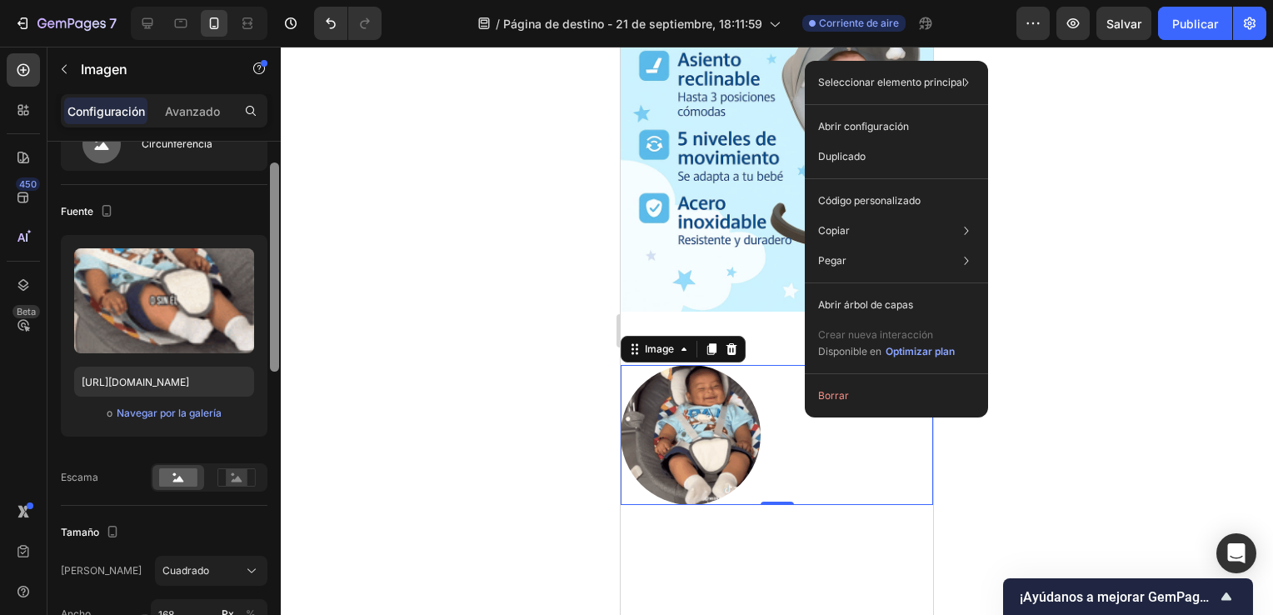
scroll to position [56, 0]
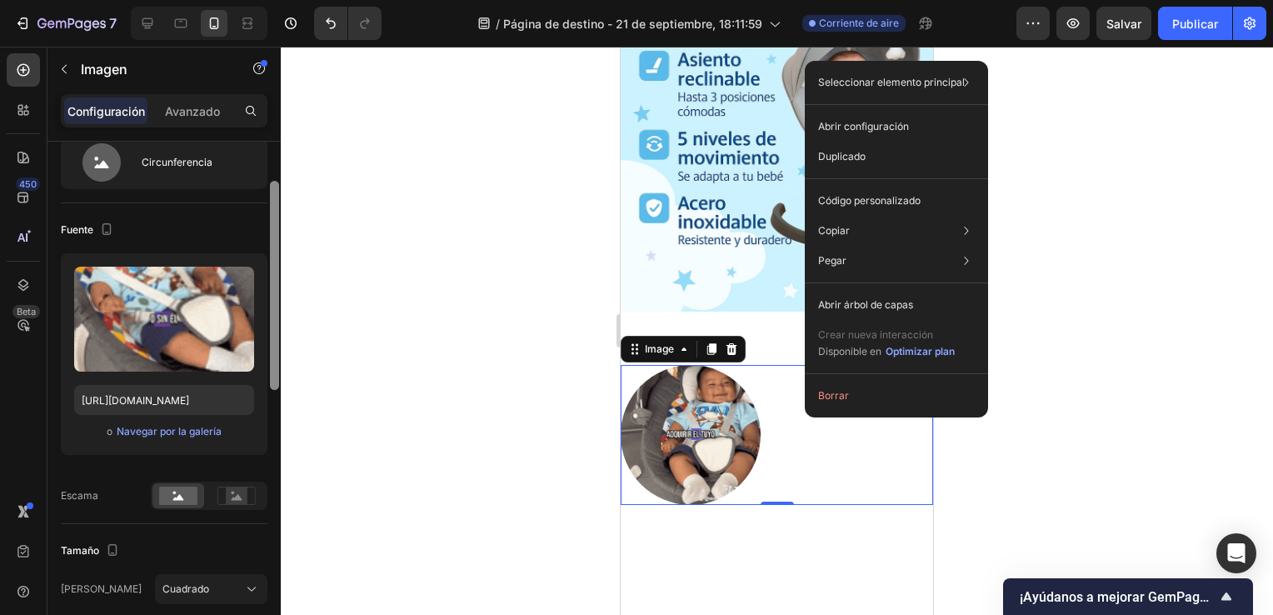
drag, startPoint x: 272, startPoint y: 325, endPoint x: 239, endPoint y: 319, distance: 33.8
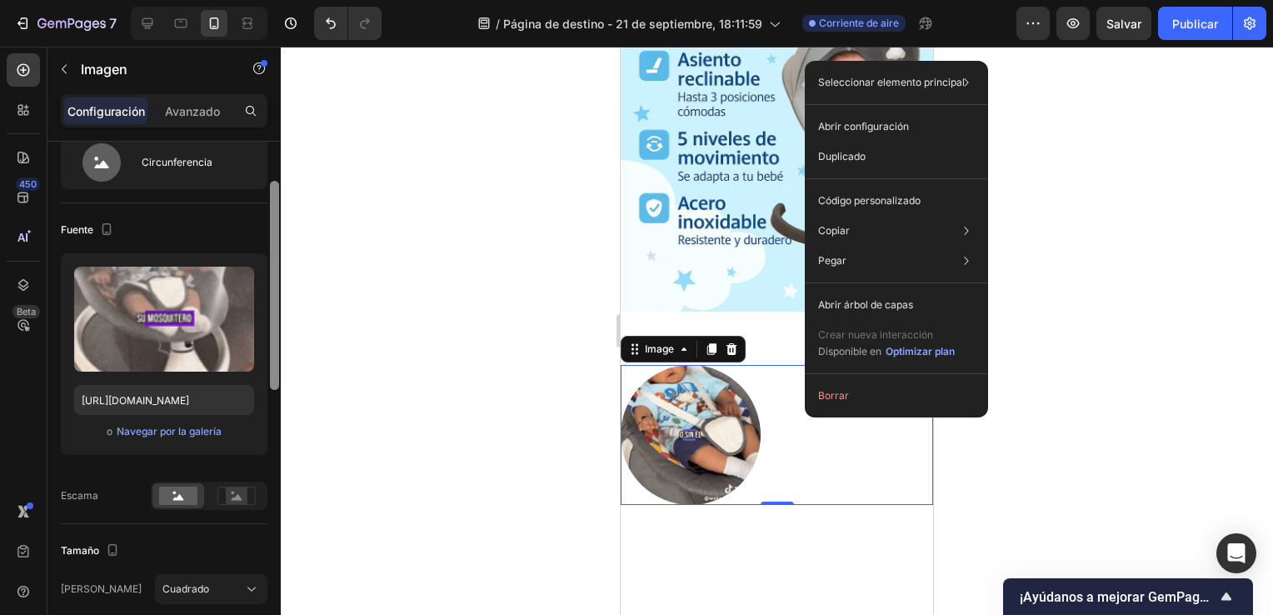
click at [239, 319] on div "Estilo Circunferencia Fuente Subir imagen https://cdn.shopify.com/s/files/1/093…" at bounding box center [163, 402] width 233 height 521
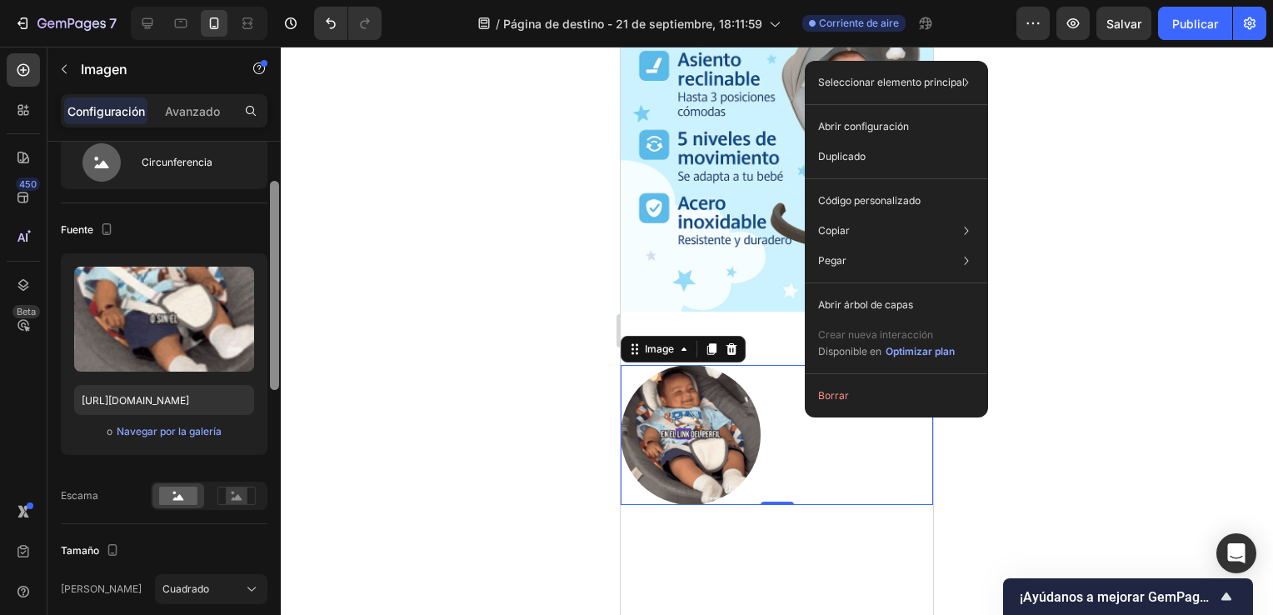
scroll to position [0, 0]
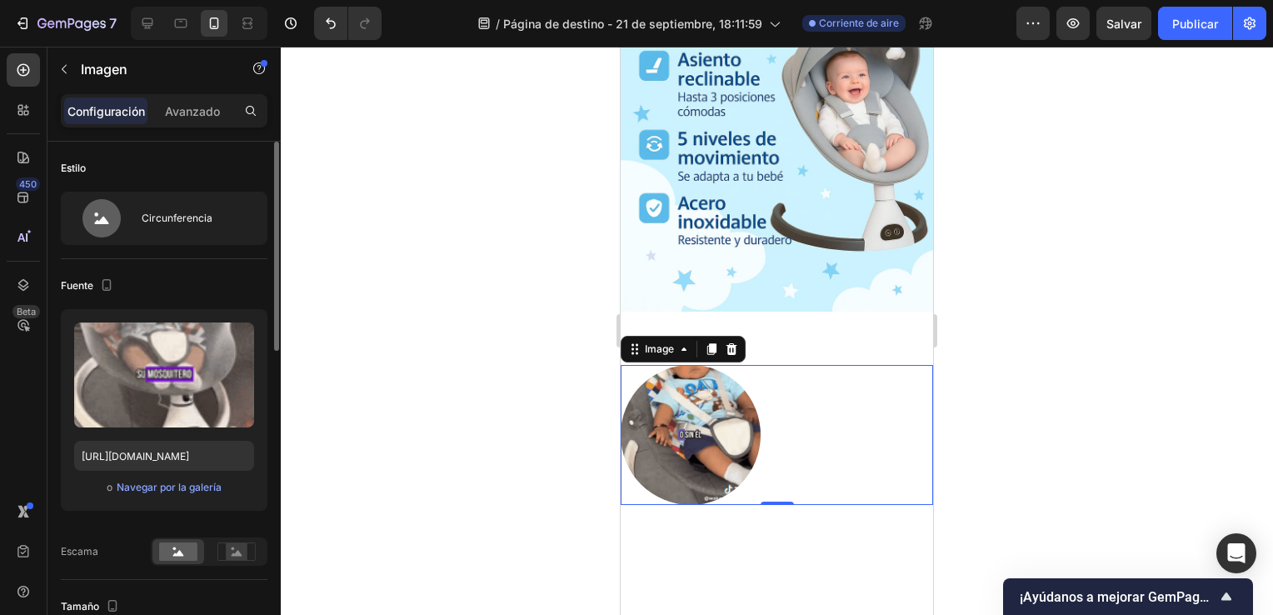
click at [462, 319] on div at bounding box center [777, 331] width 992 height 568
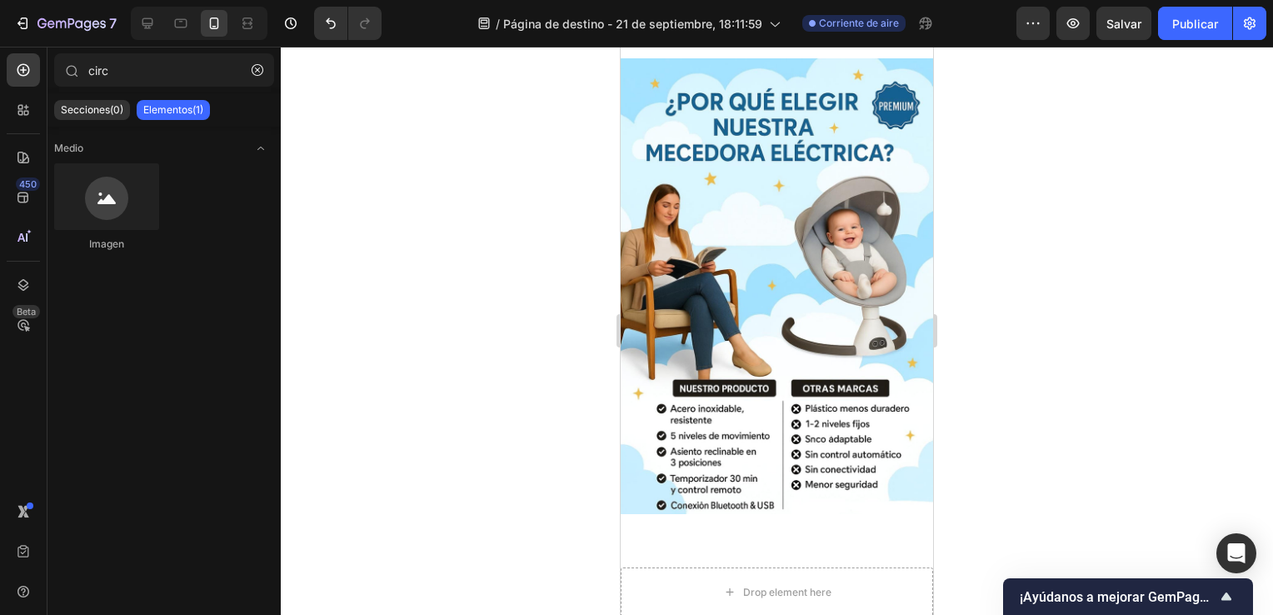
scroll to position [1201, 0]
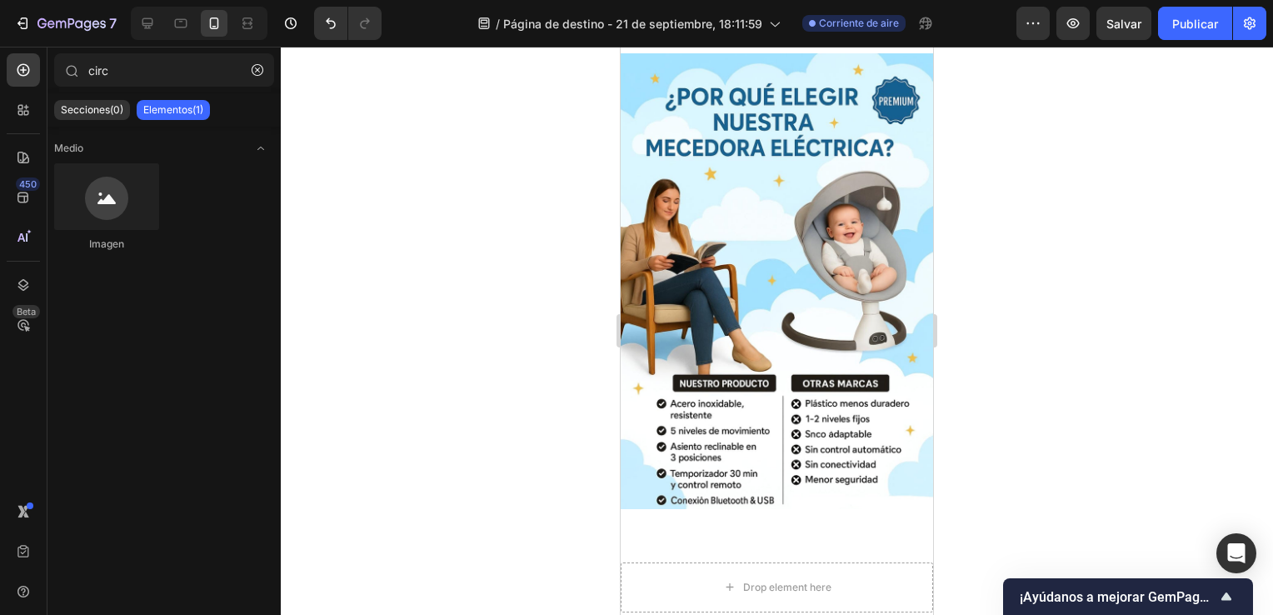
drag, startPoint x: 926, startPoint y: 325, endPoint x: 1572, endPoint y: 494, distance: 667.6
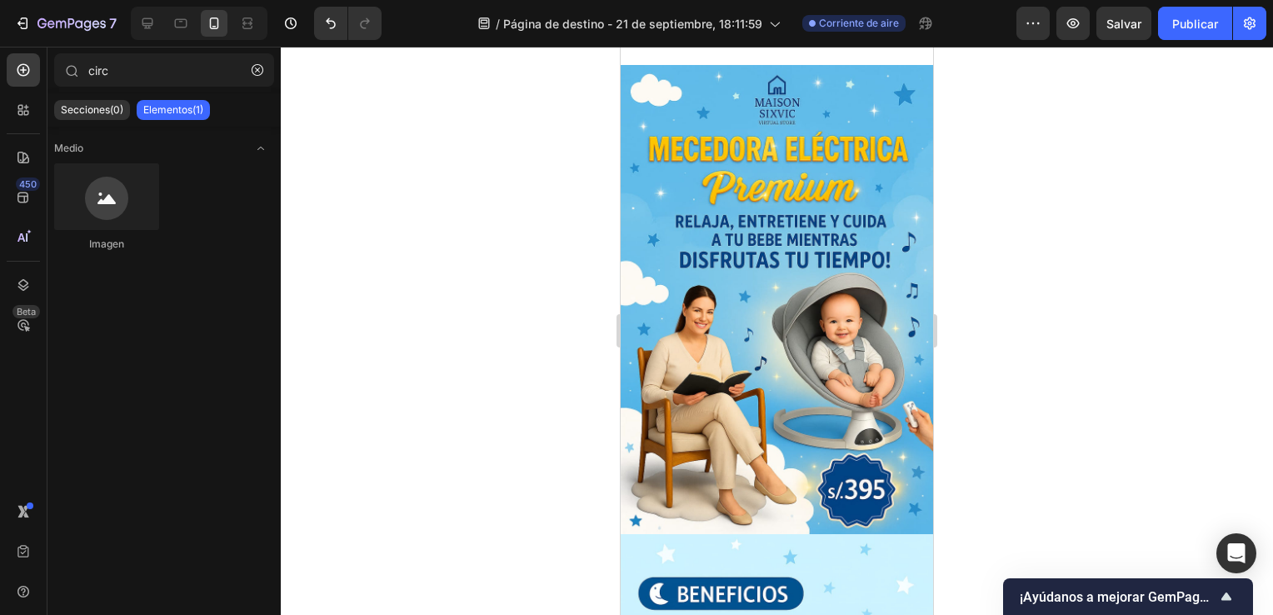
scroll to position [0, 0]
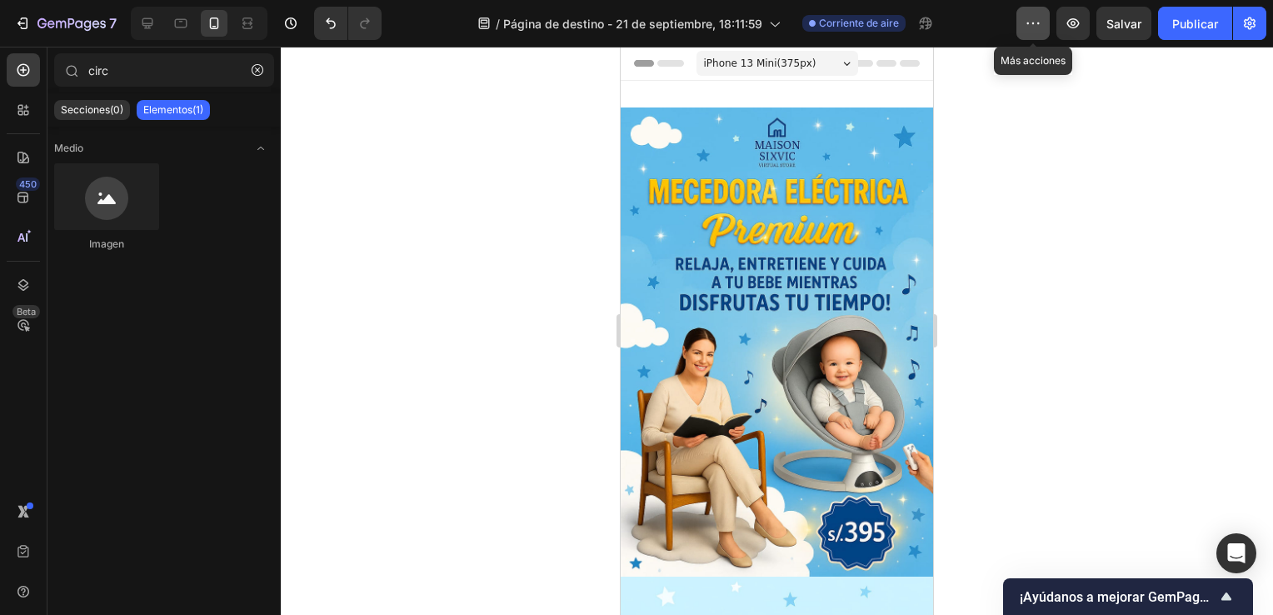
click at [1042, 38] on button "button" at bounding box center [1033, 23] width 33 height 33
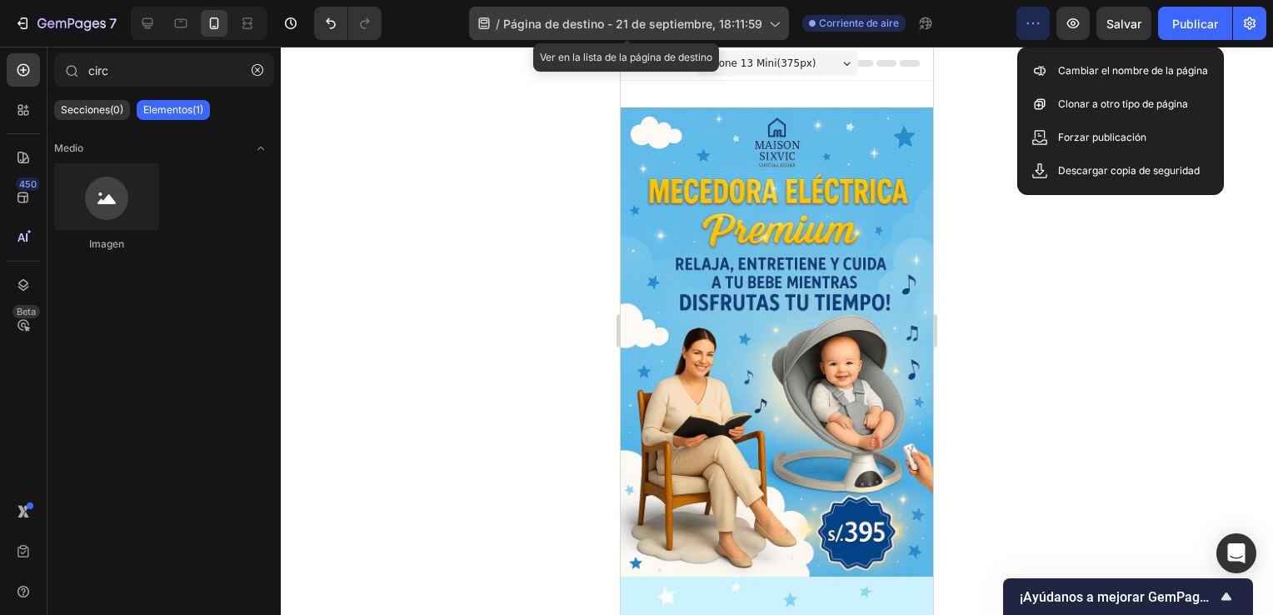
click at [786, 29] on div "/ Página de destino - 21 de septiembre, 18:11:59" at bounding box center [629, 23] width 320 height 33
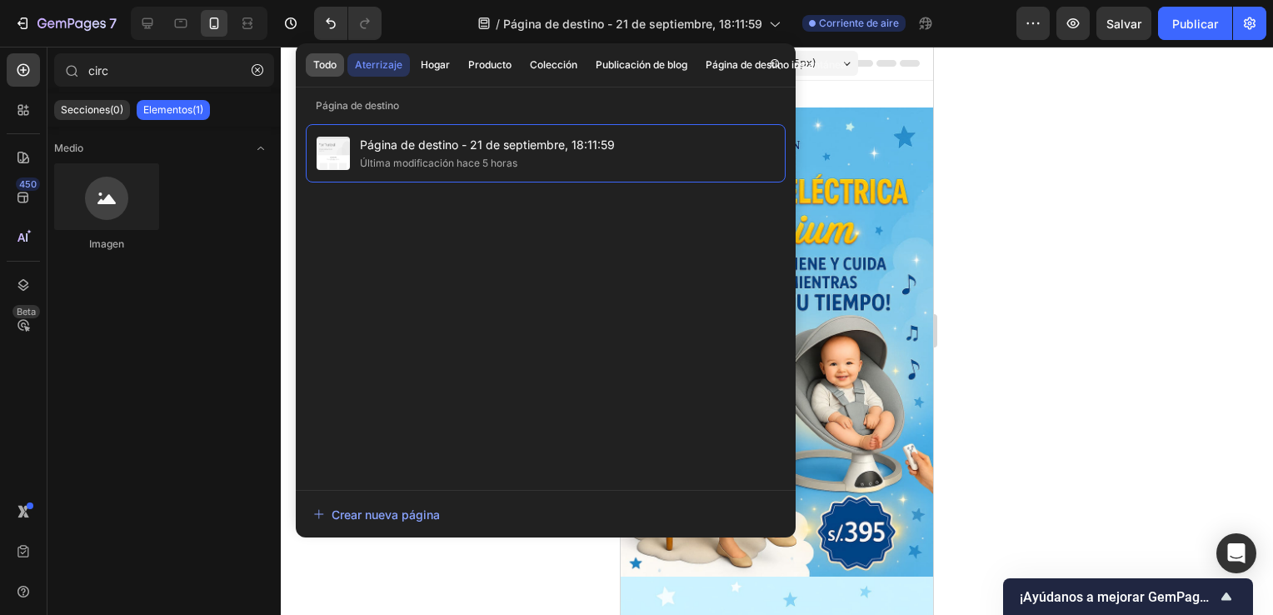
click at [326, 58] on font "Todo" at bounding box center [324, 64] width 23 height 15
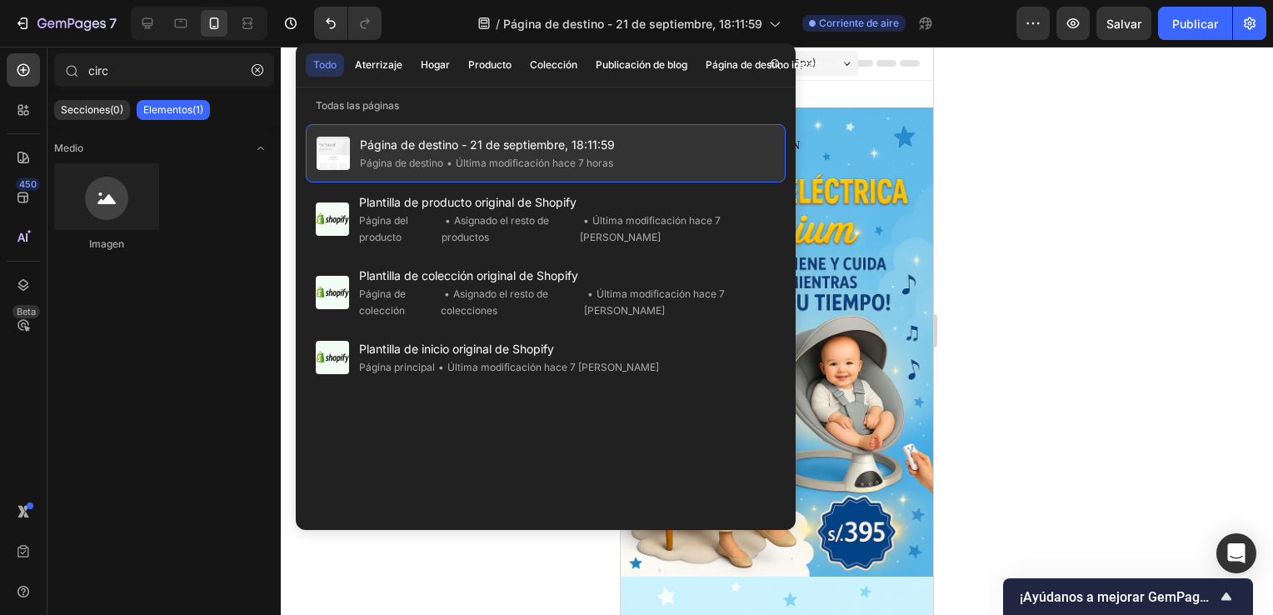
click at [448, 145] on span "Página de destino - 21 de septiembre, 18:11:59" at bounding box center [487, 145] width 255 height 20
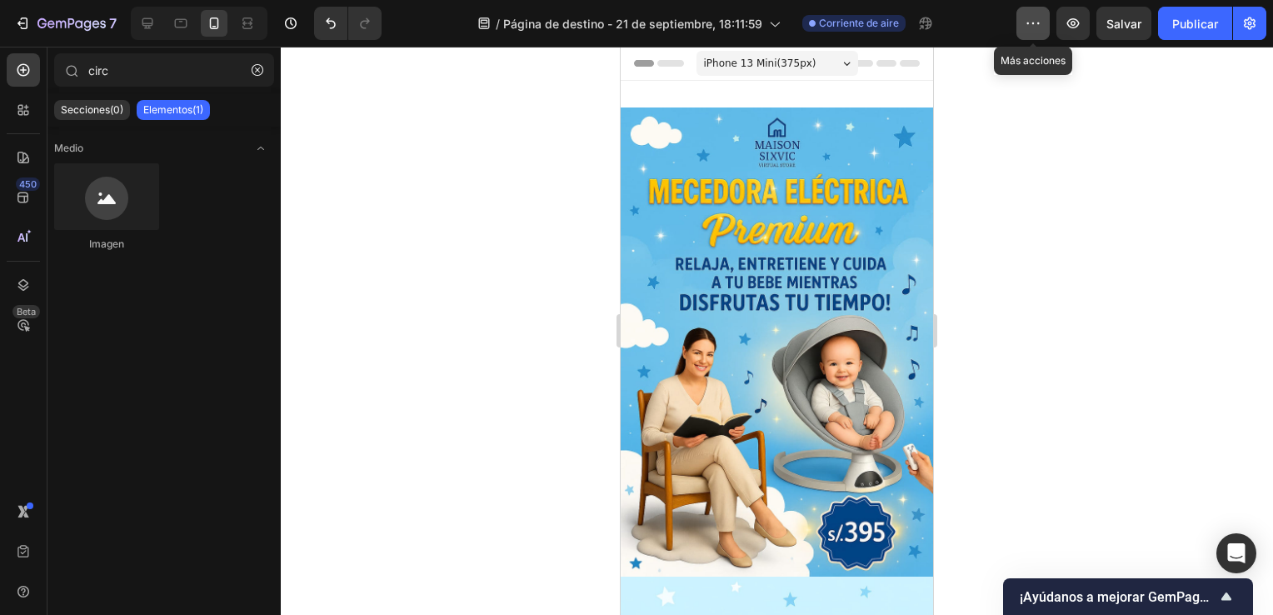
click at [1024, 25] on button "button" at bounding box center [1033, 23] width 33 height 33
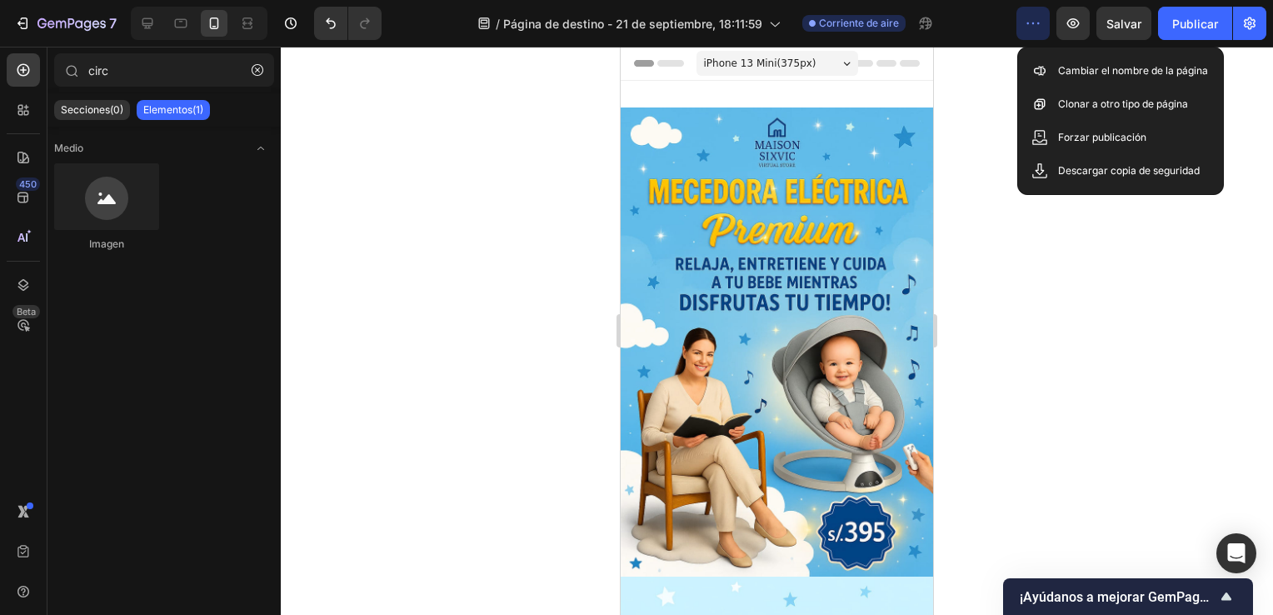
drag, startPoint x: 1024, startPoint y: 25, endPoint x: 1034, endPoint y: 32, distance: 12.5
click at [1034, 32] on button "button" at bounding box center [1033, 23] width 33 height 33
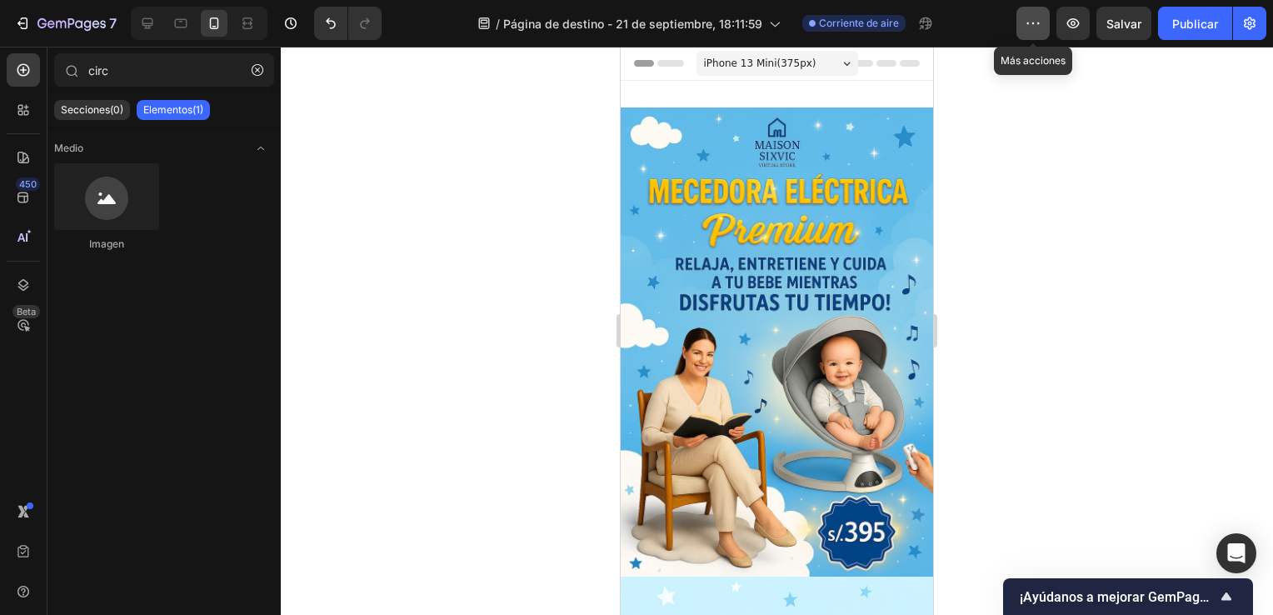
click at [1034, 32] on button "button" at bounding box center [1033, 23] width 33 height 33
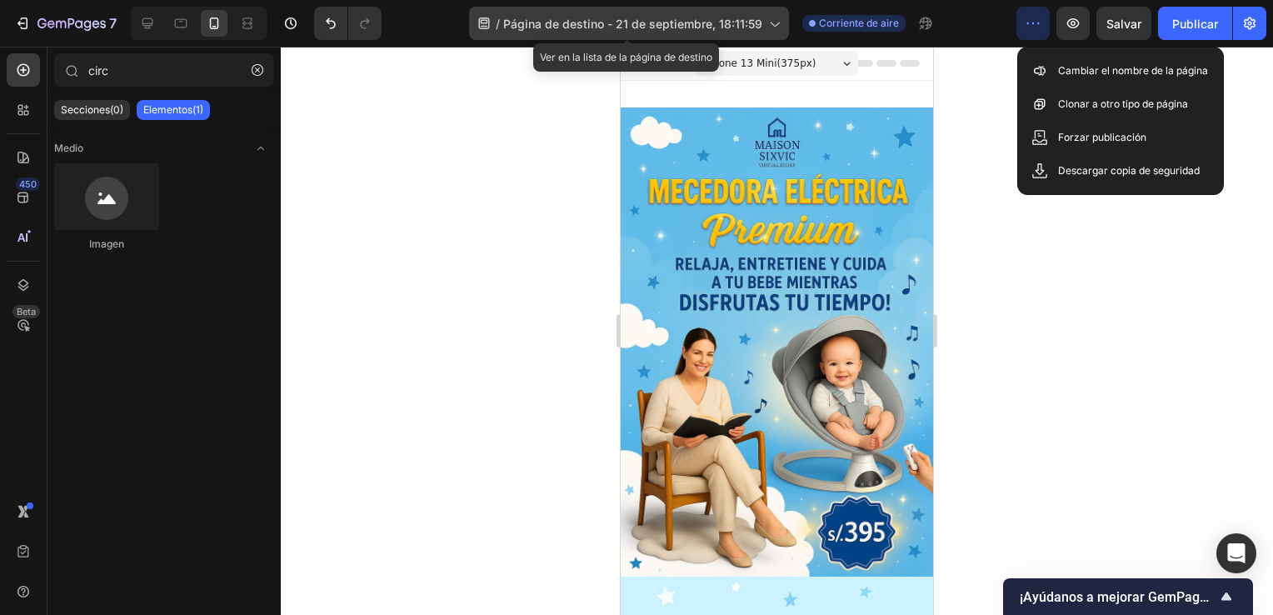
click at [776, 22] on icon at bounding box center [774, 23] width 17 height 17
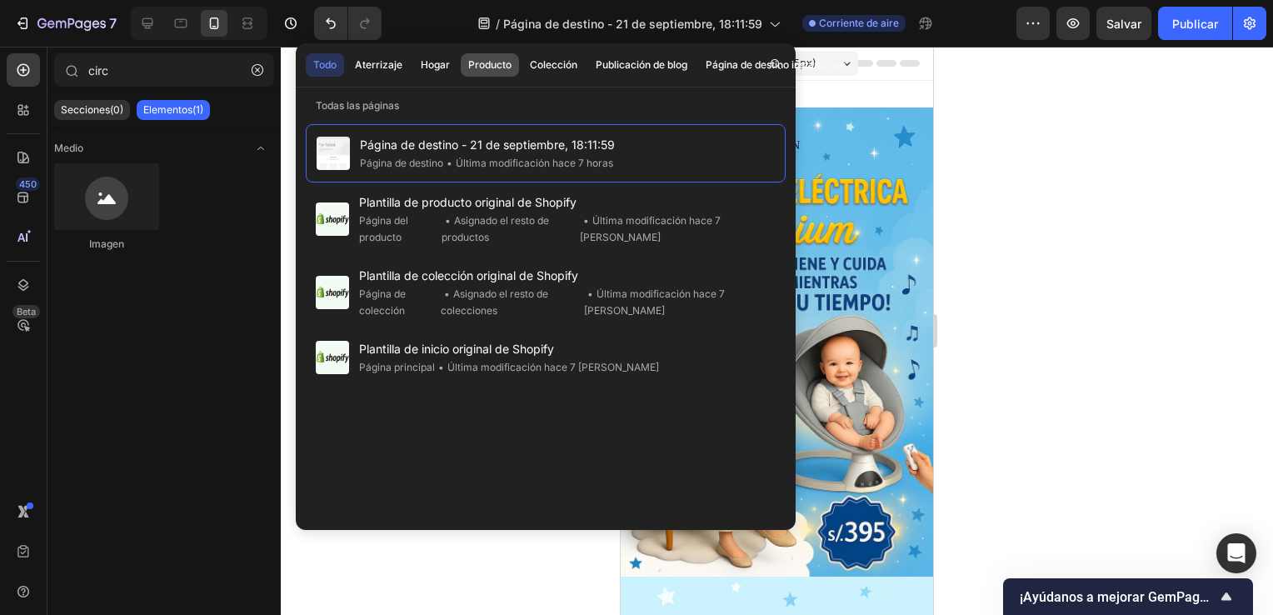
click at [502, 74] on button "Producto" at bounding box center [490, 64] width 58 height 23
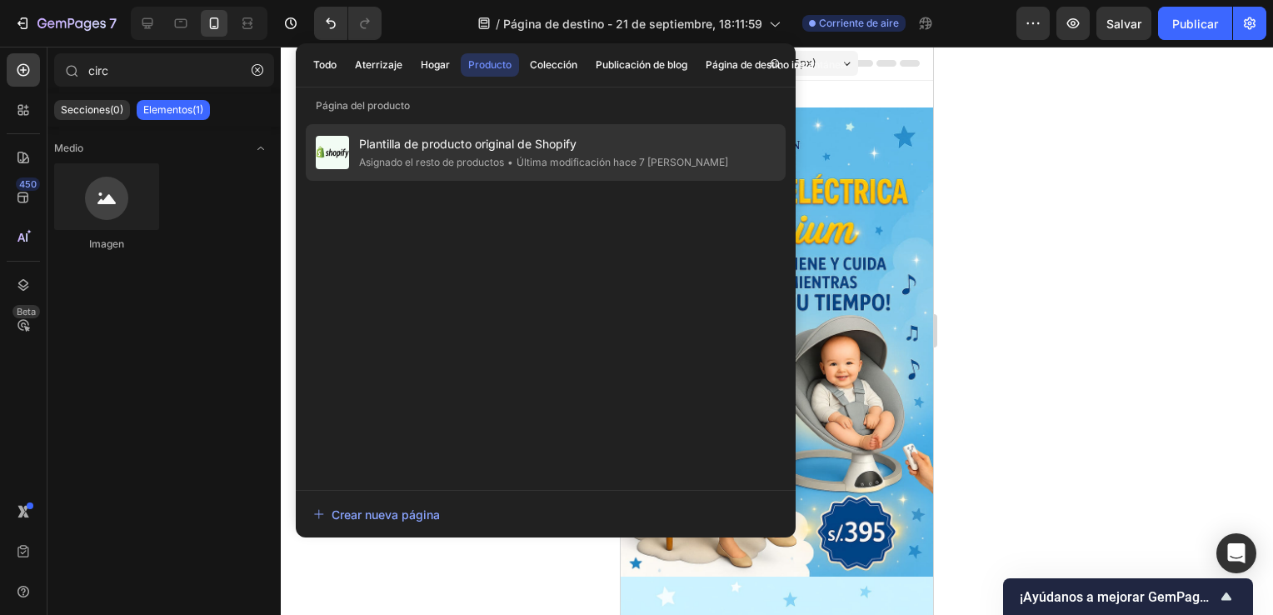
click at [447, 145] on span "Plantilla de producto original de Shopify" at bounding box center [543, 144] width 369 height 20
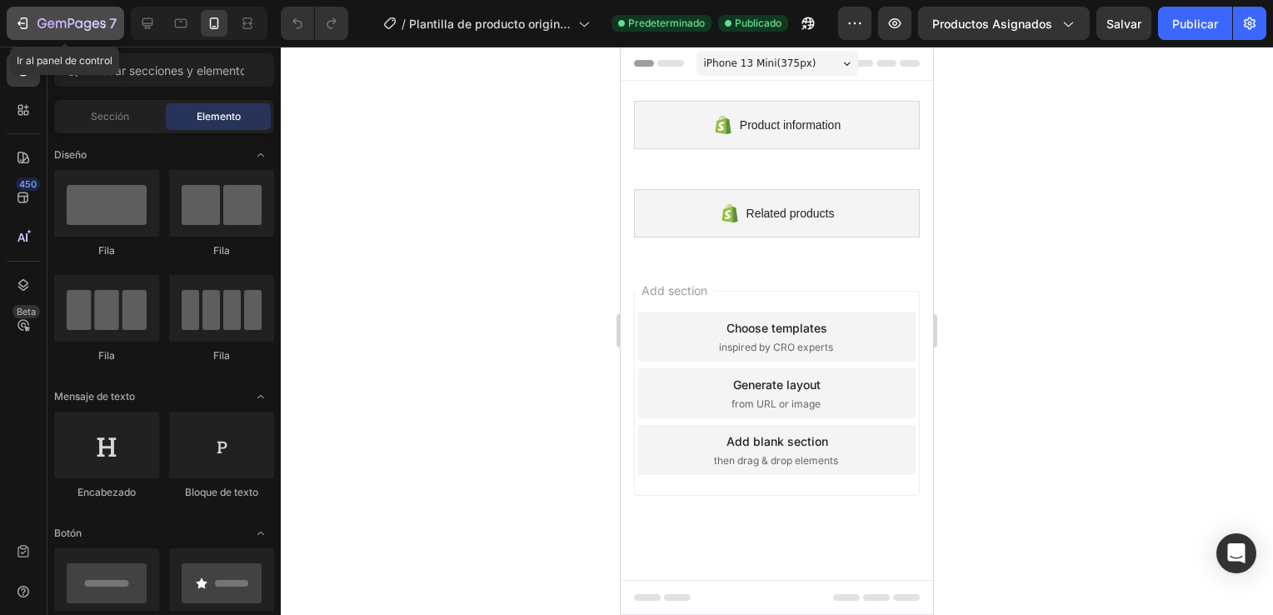
click at [26, 31] on icon "button" at bounding box center [22, 23] width 17 height 17
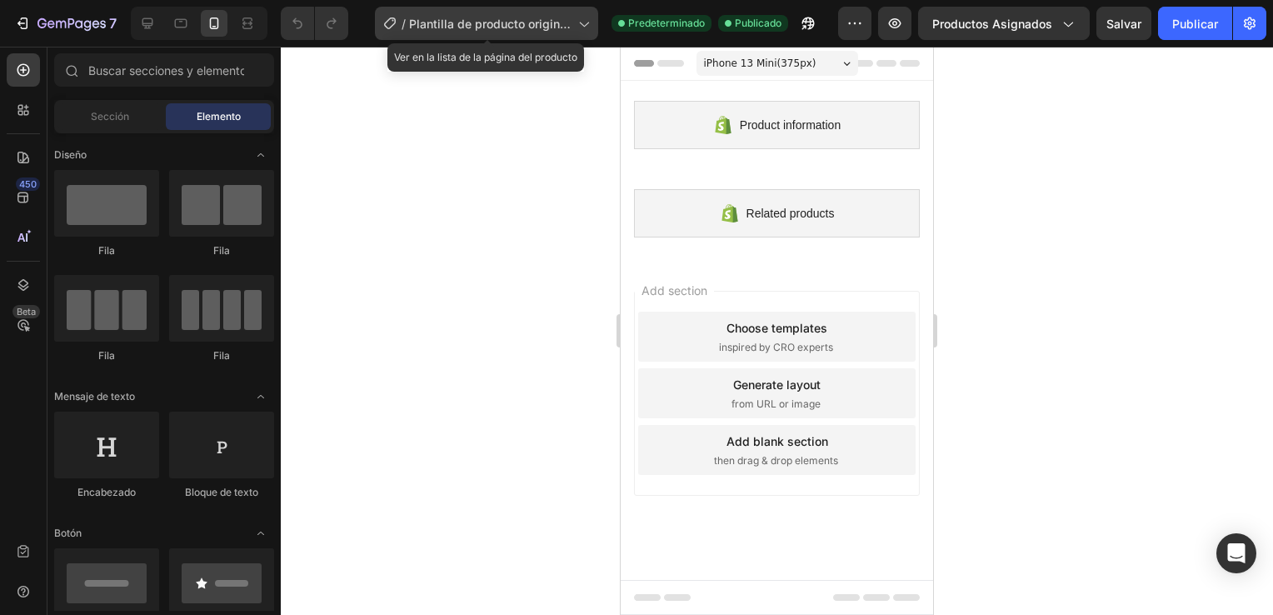
click at [587, 27] on icon at bounding box center [583, 23] width 17 height 17
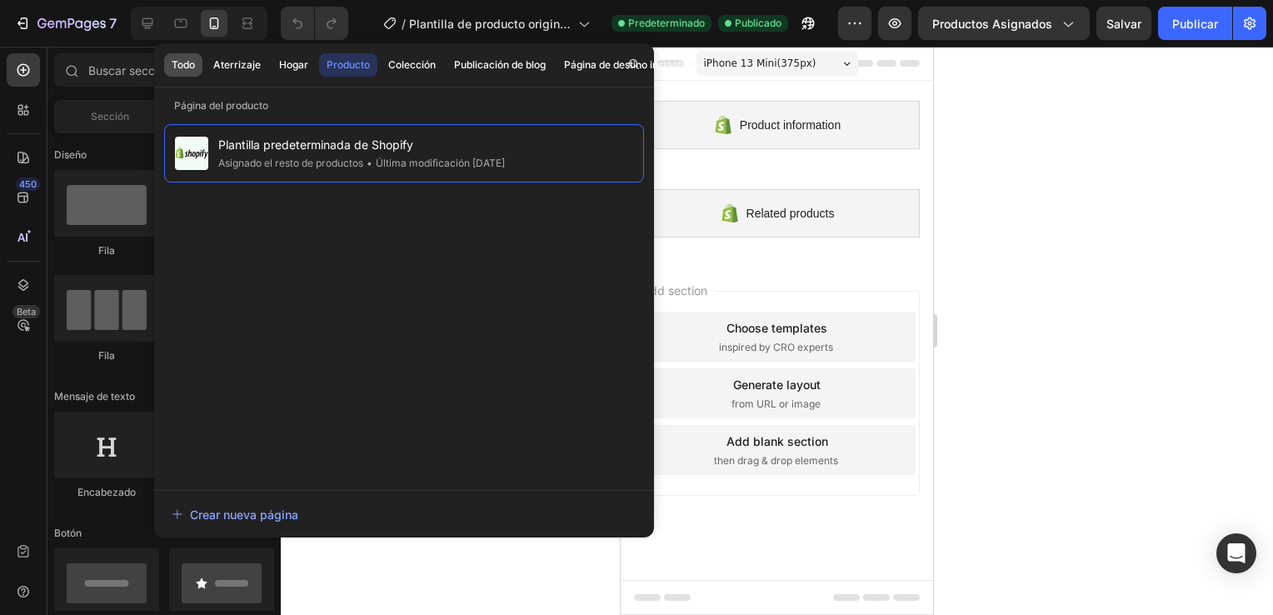
click at [173, 68] on font "Todo" at bounding box center [183, 64] width 23 height 15
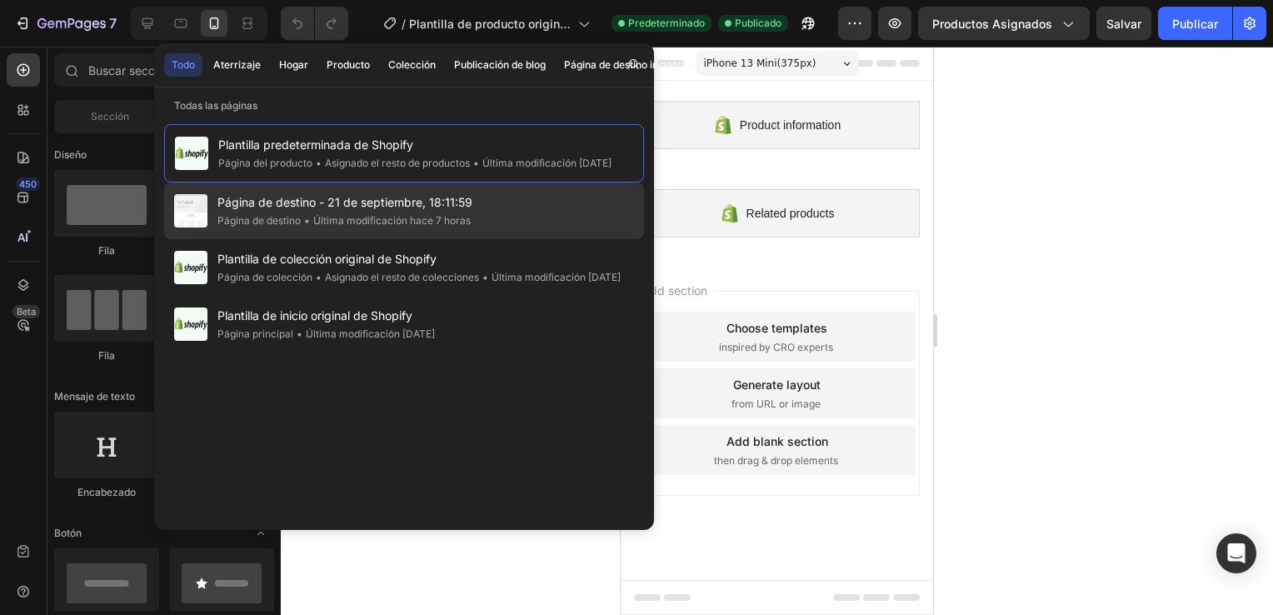
click at [253, 227] on font "Página de destino" at bounding box center [258, 220] width 83 height 12
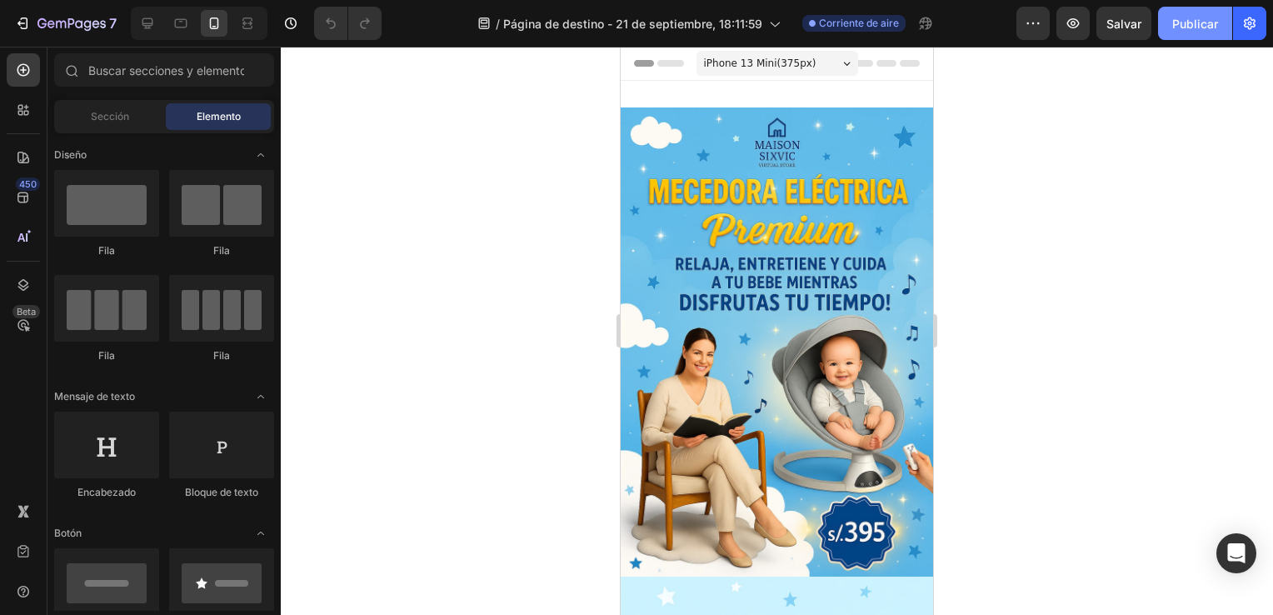
click at [1206, 27] on font "Publicar" at bounding box center [1195, 23] width 46 height 17
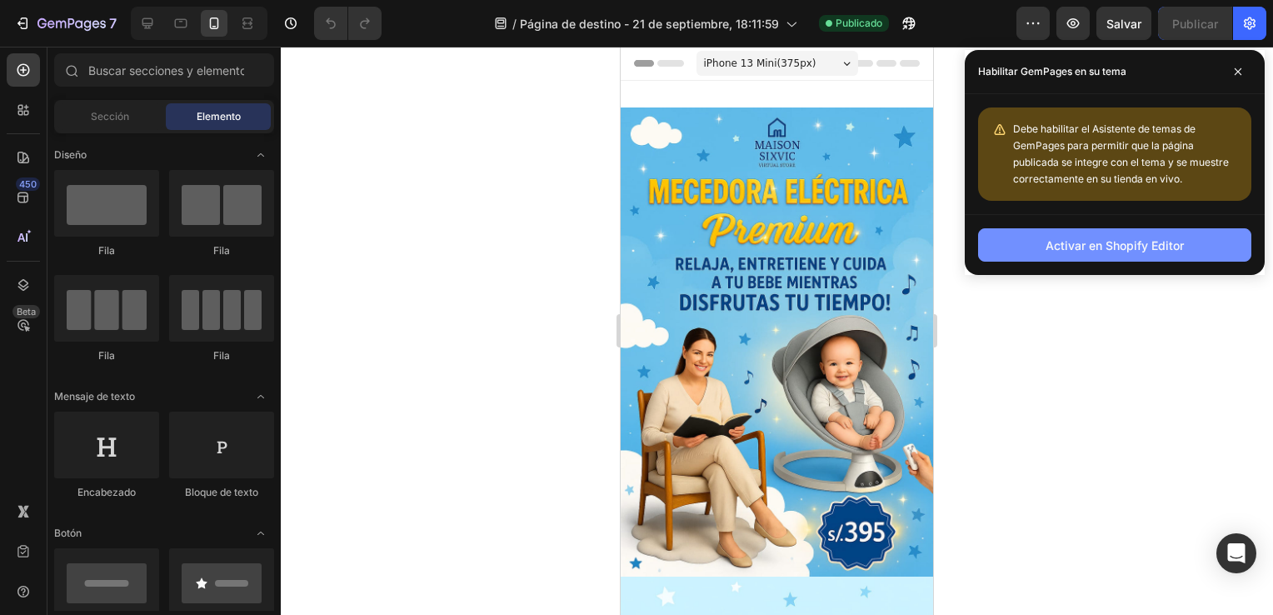
click at [1181, 237] on font "Activar en Shopify Editor" at bounding box center [1115, 245] width 138 height 17
